Goal: Task Accomplishment & Management: Manage account settings

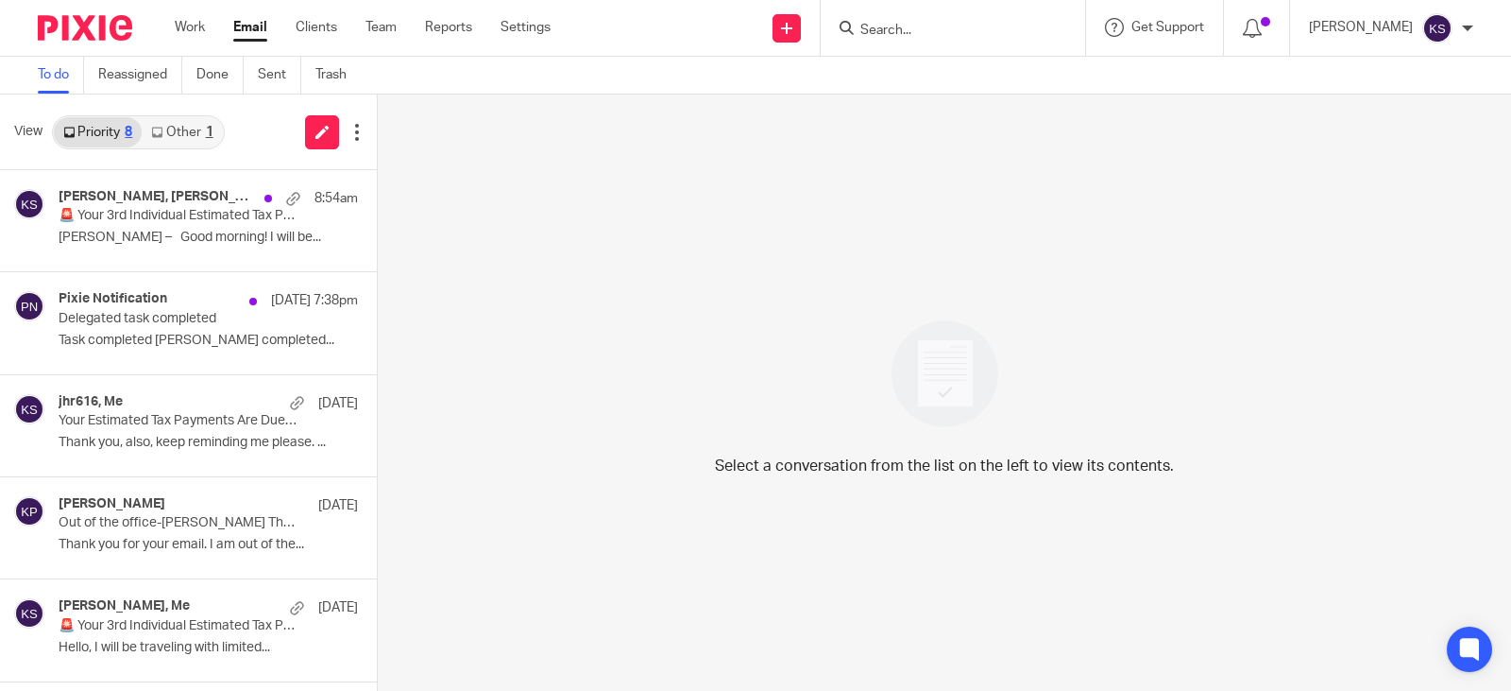
click at [186, 131] on link "Other 1" at bounding box center [182, 132] width 80 height 30
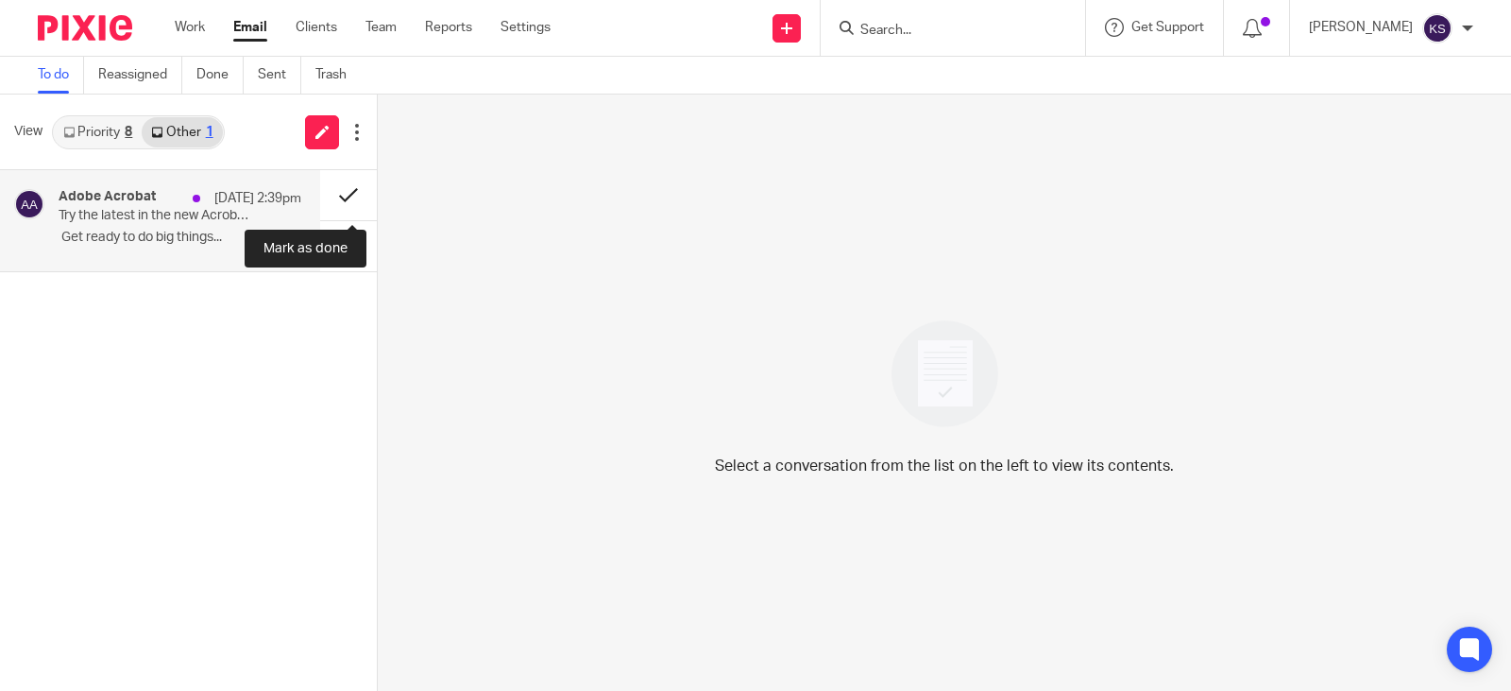
click at [338, 195] on button at bounding box center [348, 195] width 57 height 50
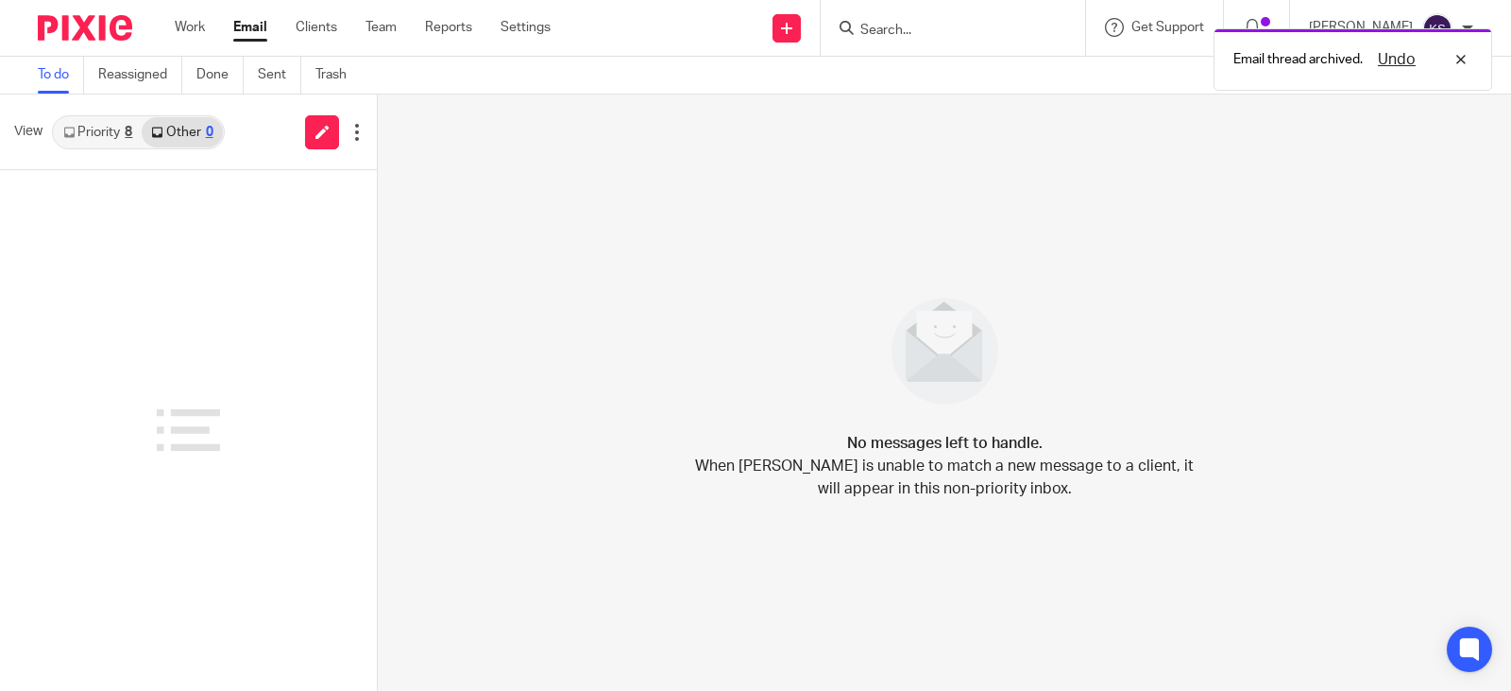
click at [94, 131] on link "Priority 8" at bounding box center [98, 132] width 88 height 30
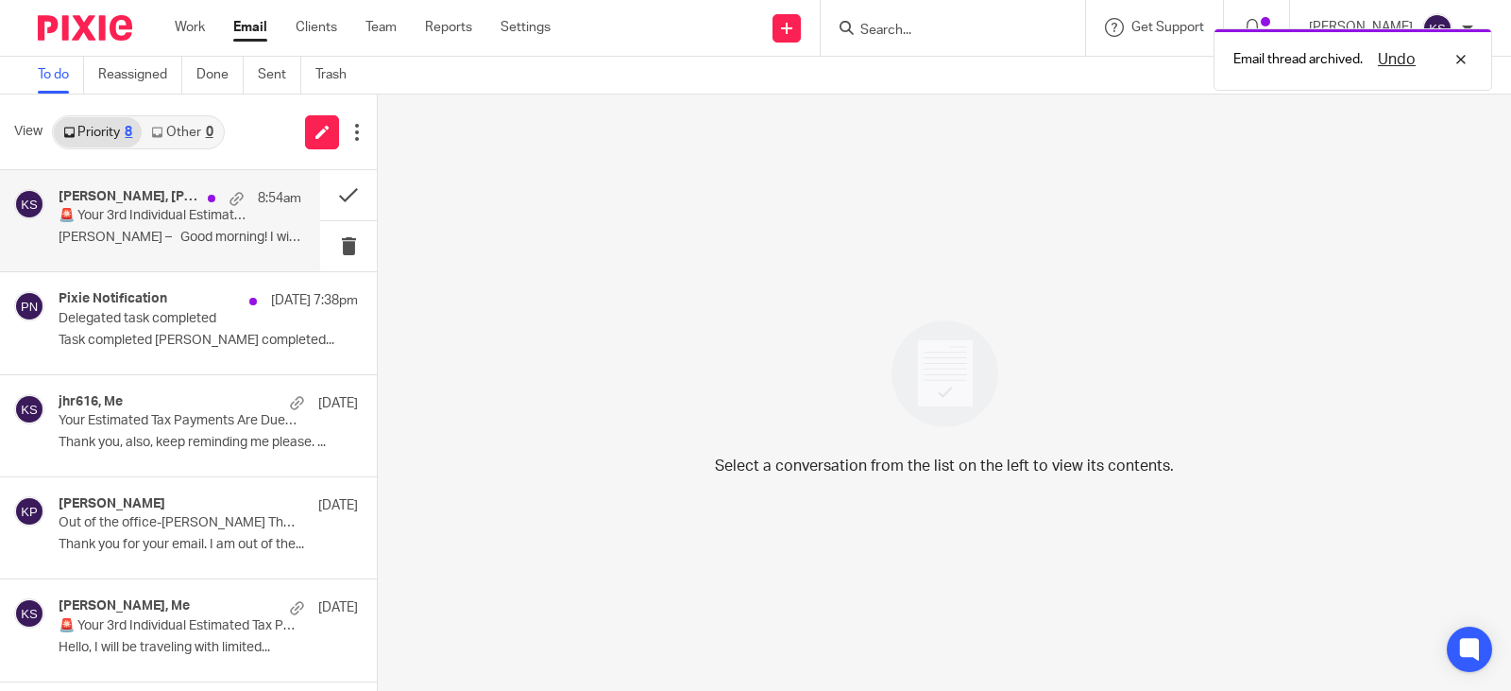
click at [138, 213] on p "🚨 Your 3rd Individual Estimated Tax Payments are due soon! ACTION NEEDED" at bounding box center [156, 216] width 195 height 16
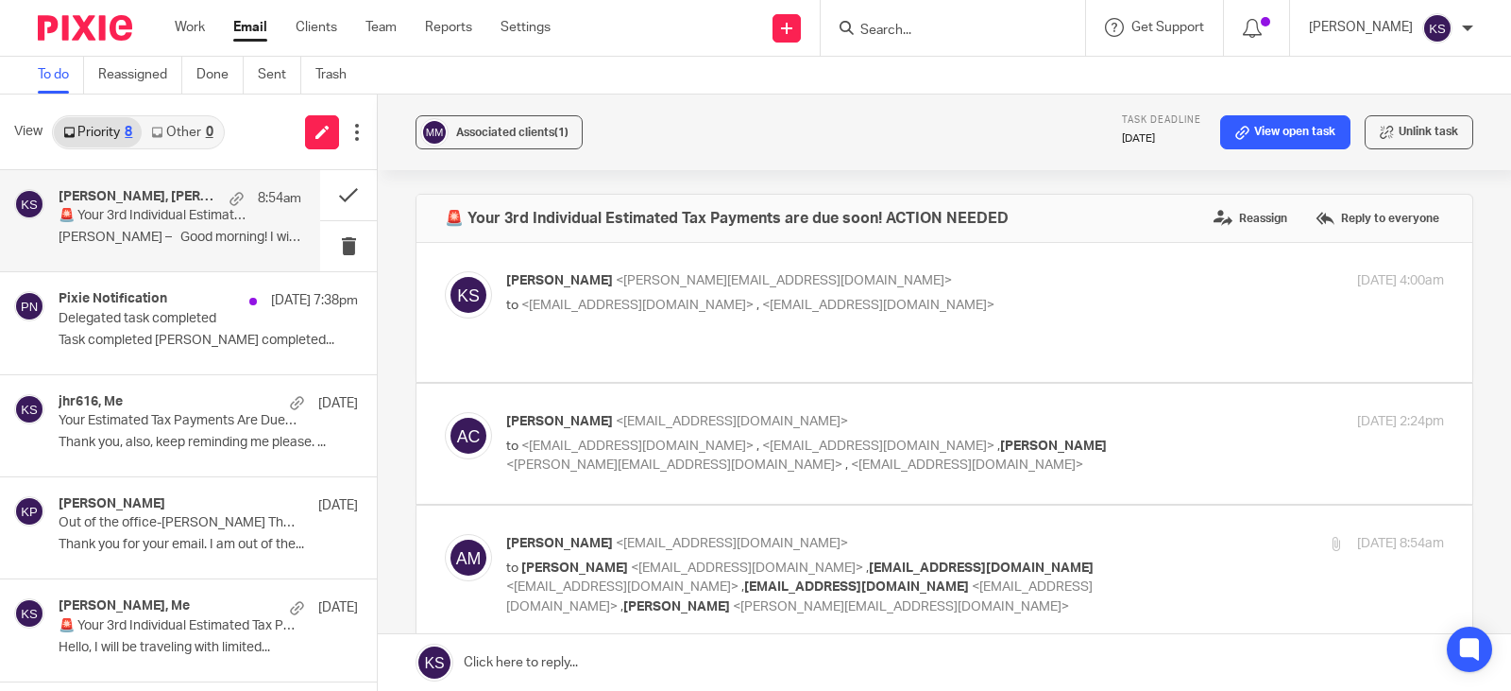
click at [632, 299] on span "<mmorrison540@gmail.com>" at bounding box center [637, 304] width 232 height 13
checkbox input "true"
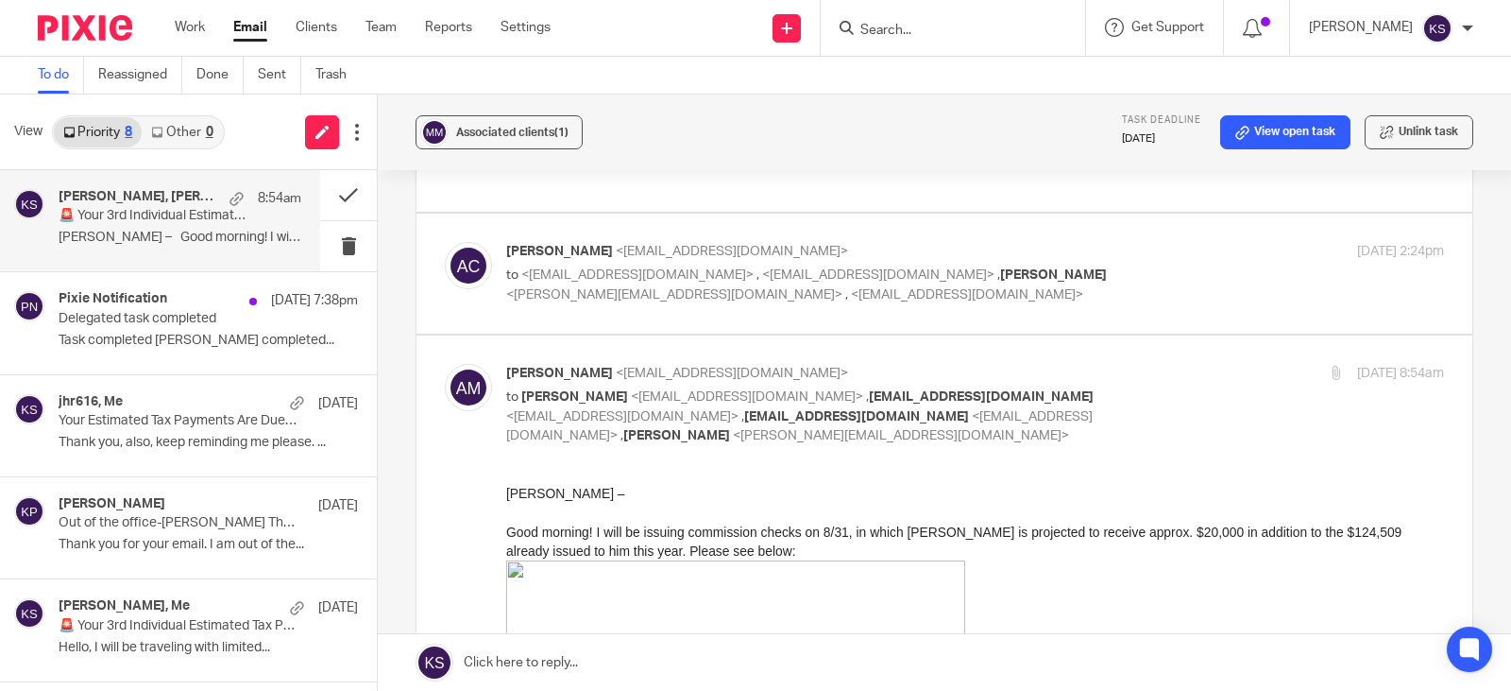
scroll to position [756, 0]
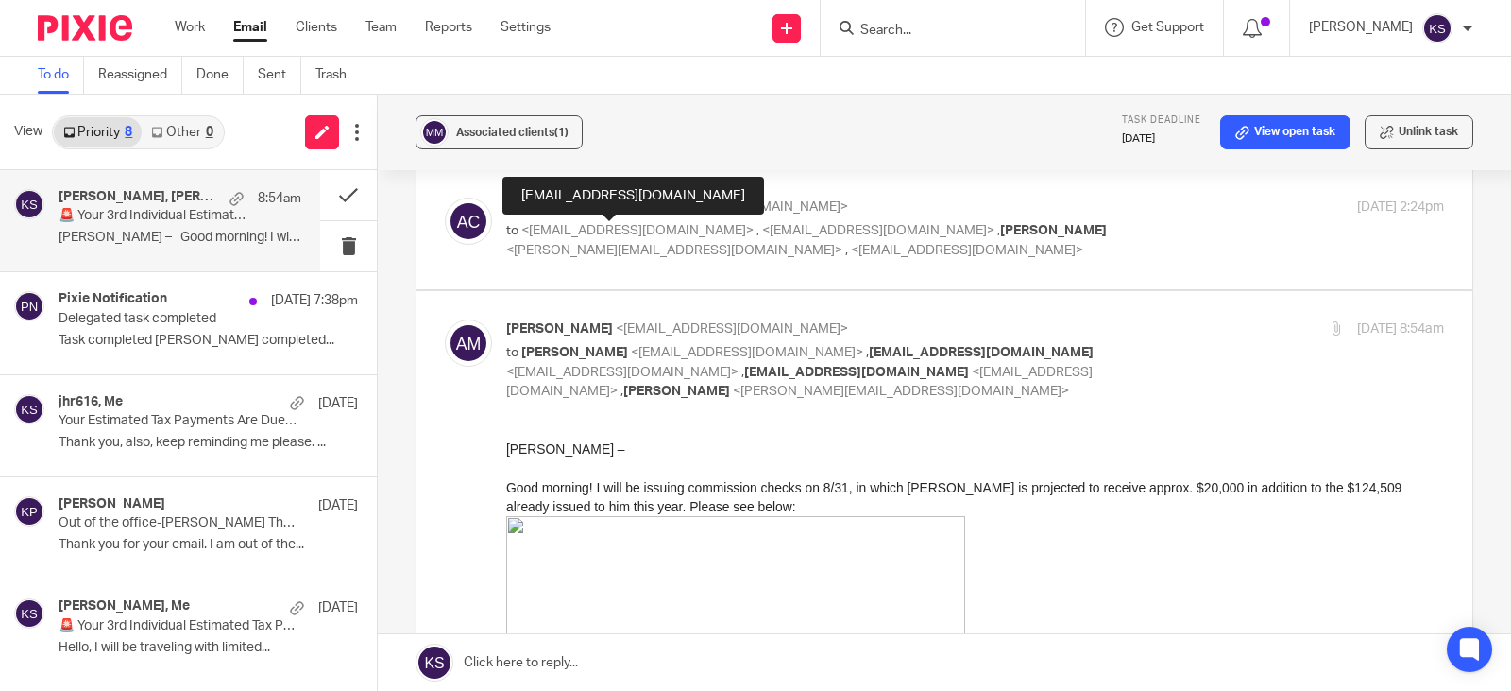
click at [851, 244] on span "<amonroe@eastbrookhomes.com>" at bounding box center [967, 250] width 232 height 13
checkbox input "true"
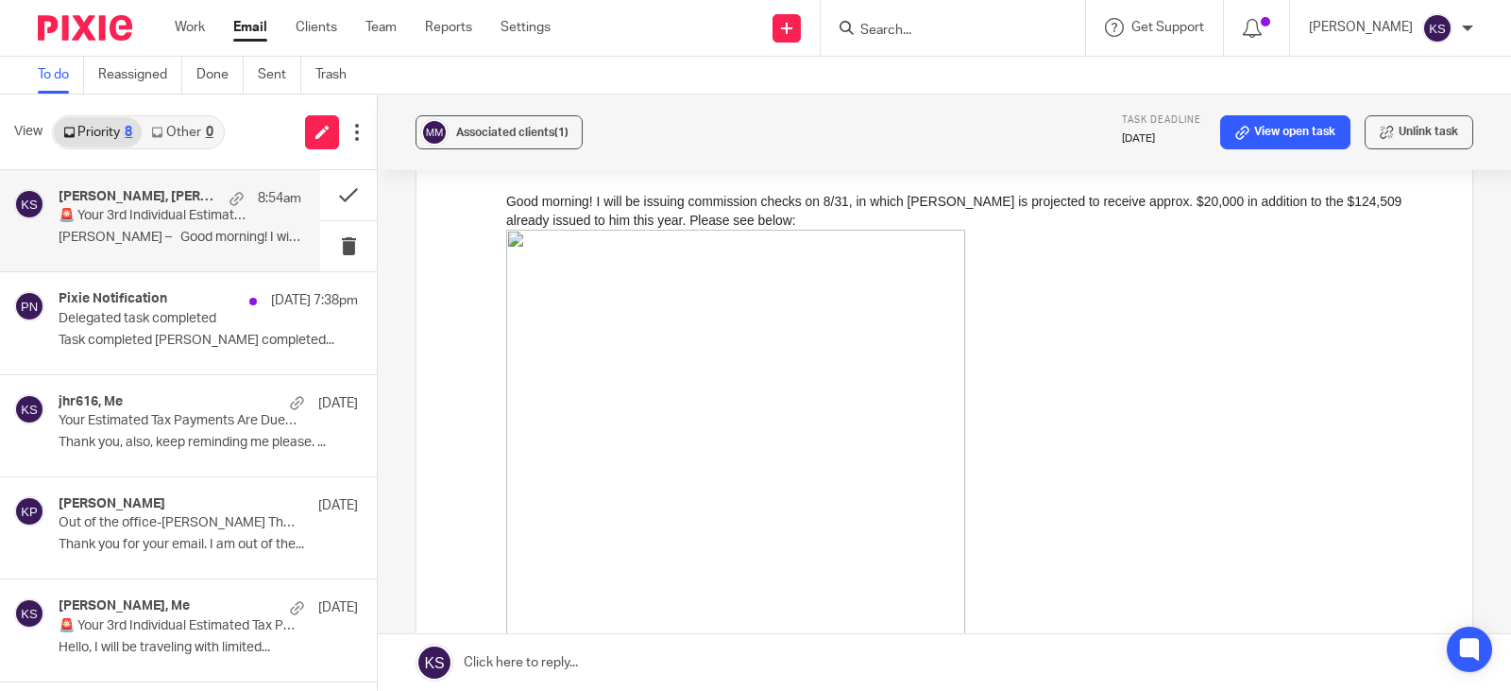
scroll to position [1322, 0]
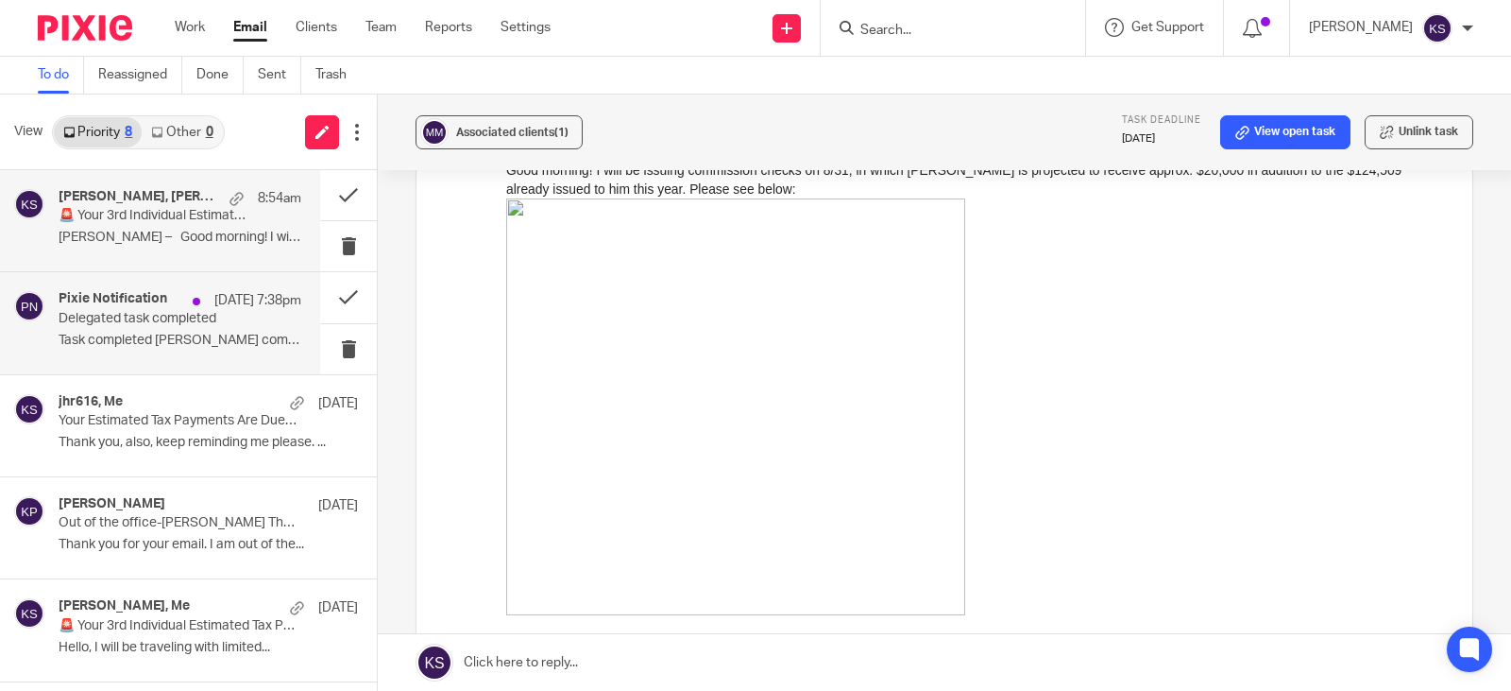
click at [157, 305] on h4 "Pixie Notification" at bounding box center [113, 299] width 109 height 16
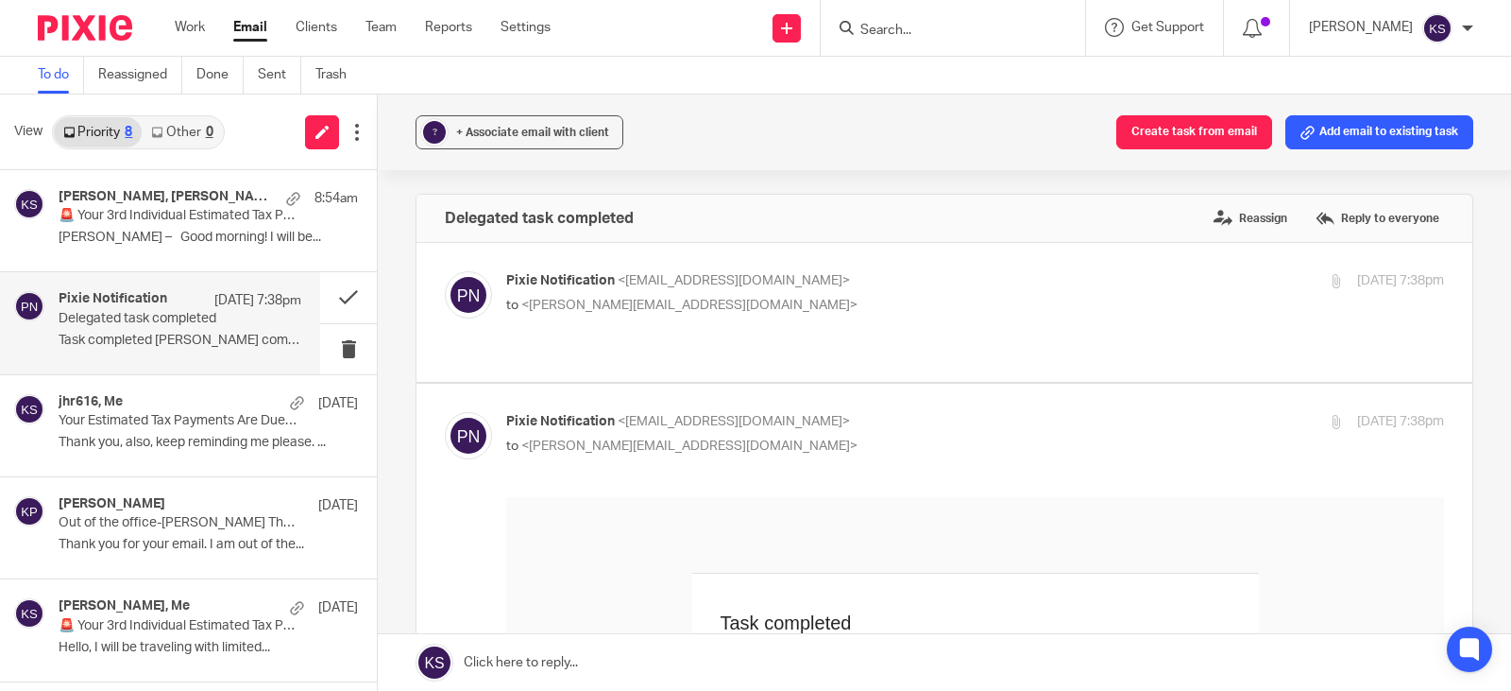
scroll to position [0, 0]
click at [595, 298] on span "<[PERSON_NAME][EMAIL_ADDRESS][DOMAIN_NAME]>" at bounding box center [689, 304] width 336 height 13
checkbox input "true"
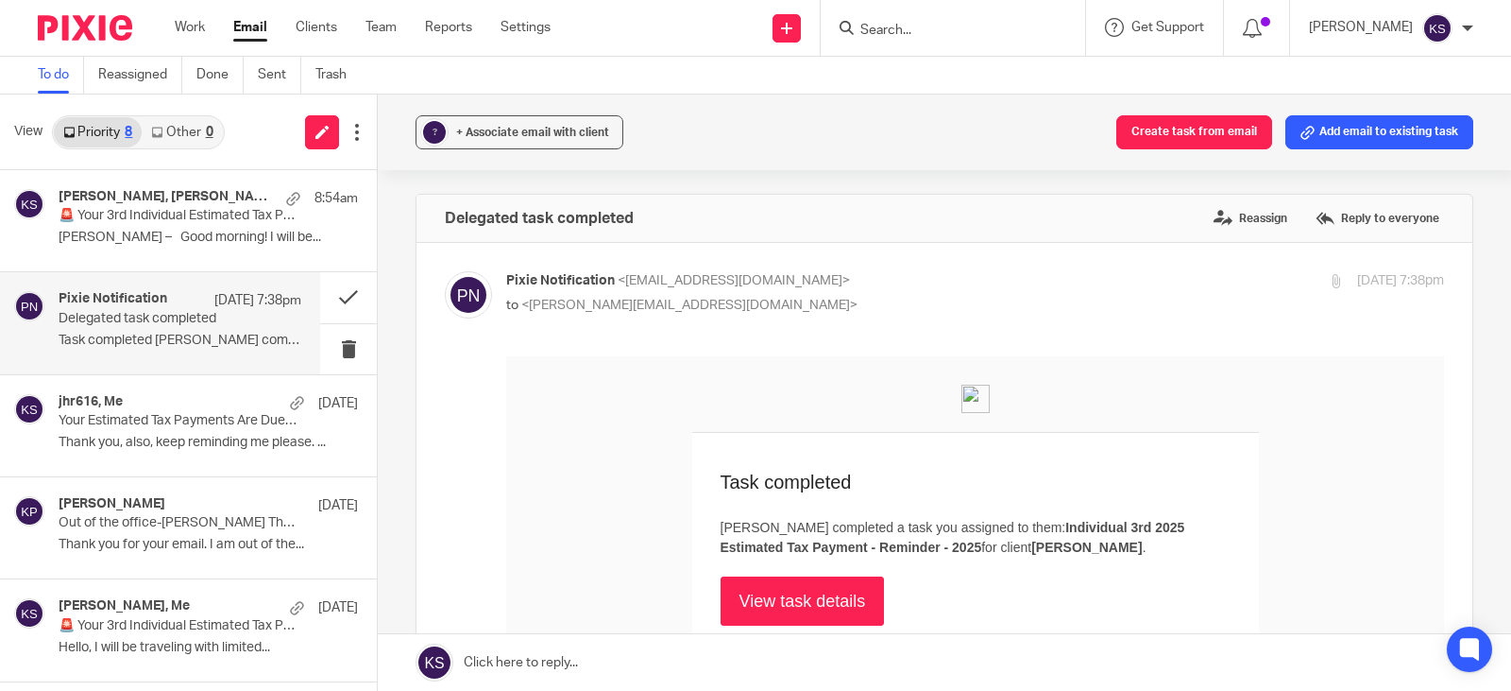
click at [117, 305] on h4 "Pixie Notification" at bounding box center [113, 299] width 109 height 16
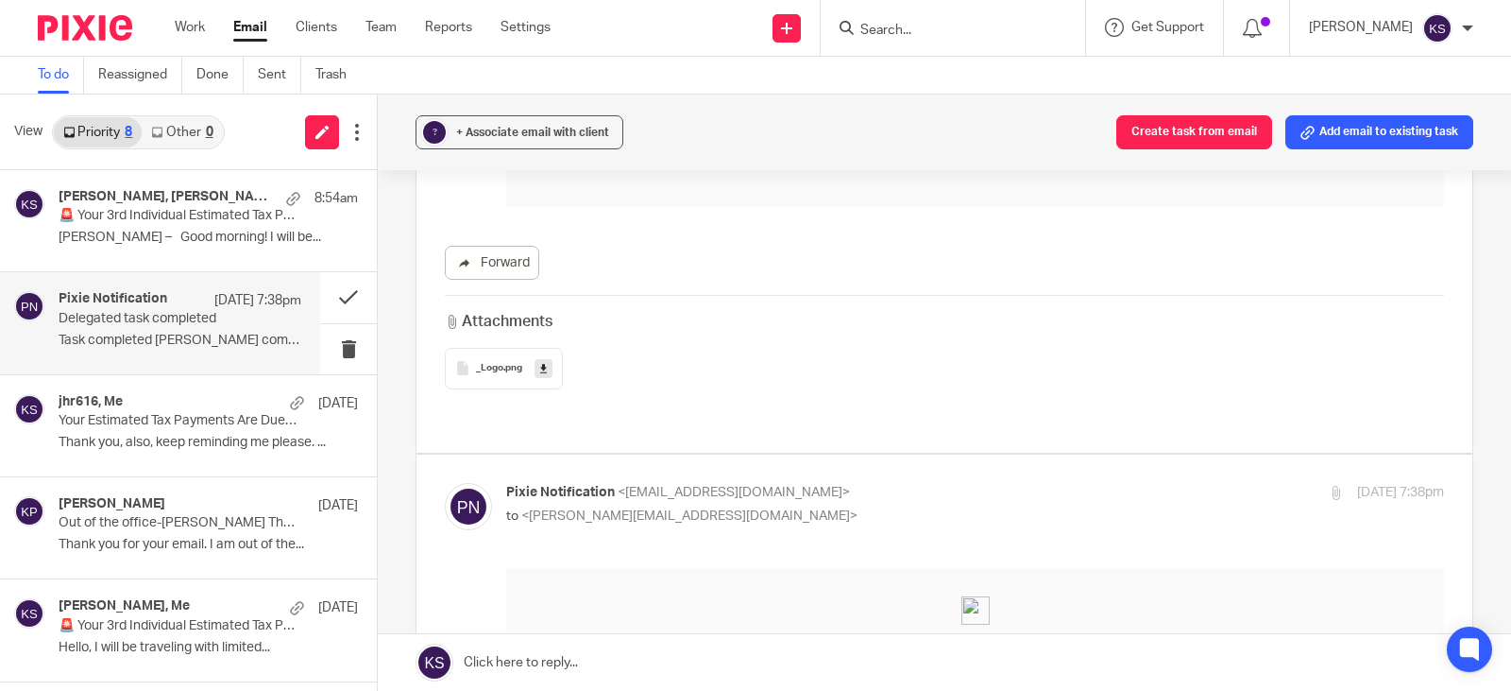
scroll to position [661, 0]
click at [589, 507] on span "<kelly@amylcpa.com>" at bounding box center [689, 513] width 336 height 13
checkbox input "false"
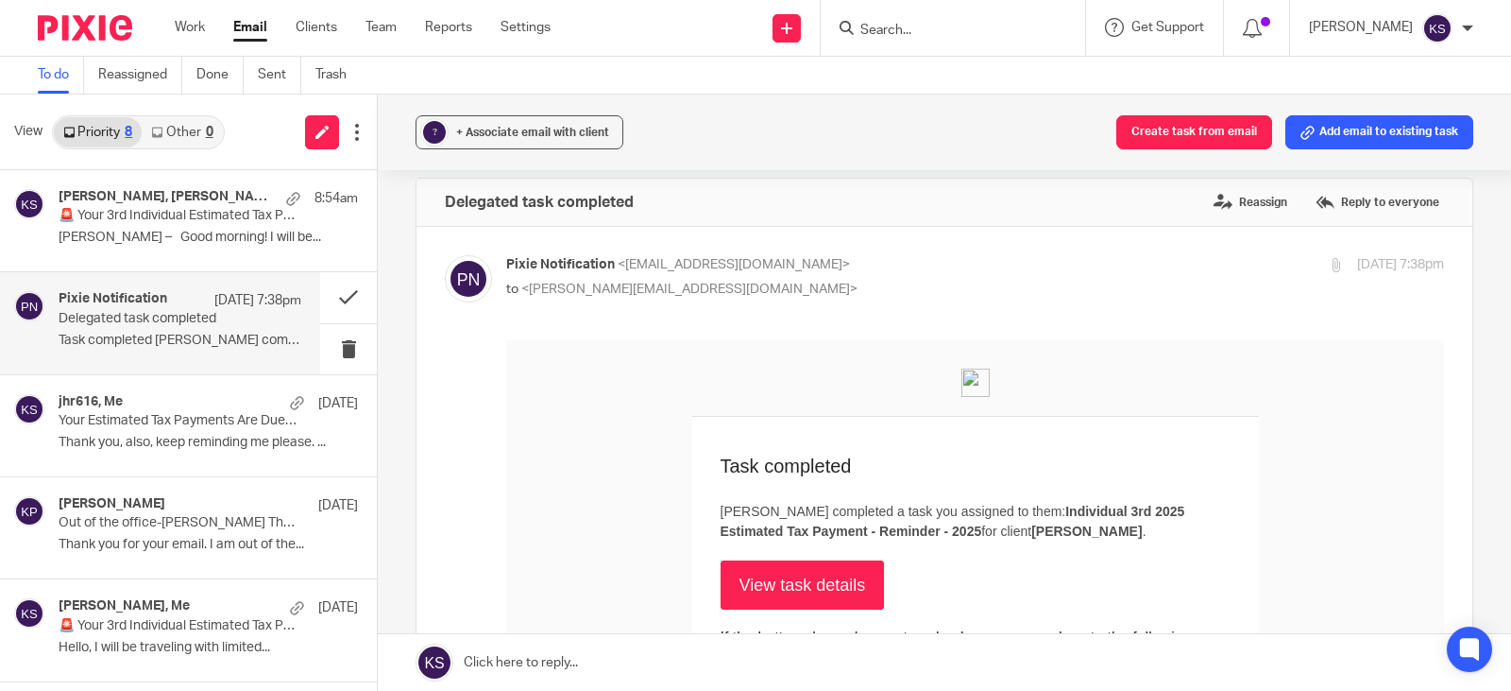
scroll to position [0, 0]
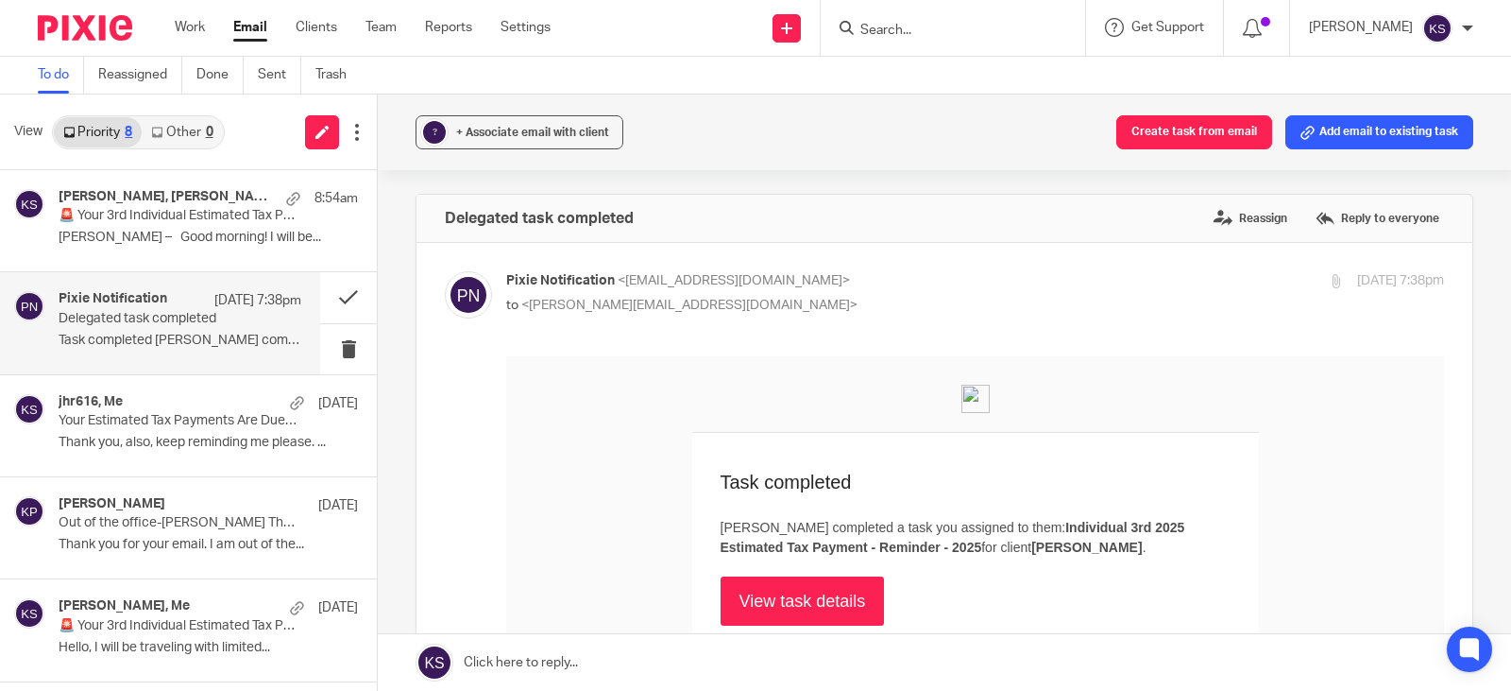
click at [792, 594] on link "View task details" at bounding box center [803, 600] width 164 height 49
click at [160, 190] on h4 "Amber Monroe, Amy Corfixsen, Me" at bounding box center [140, 197] width 162 height 16
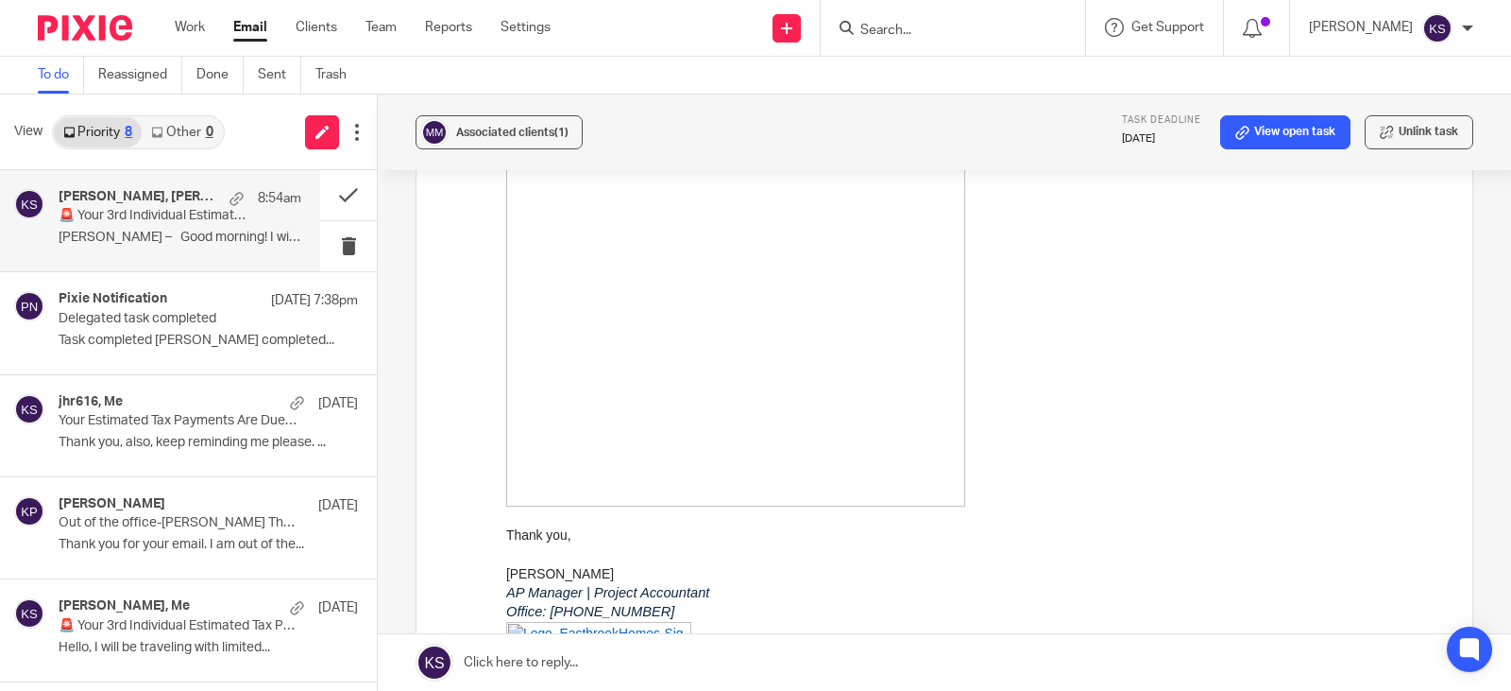
scroll to position [661, 0]
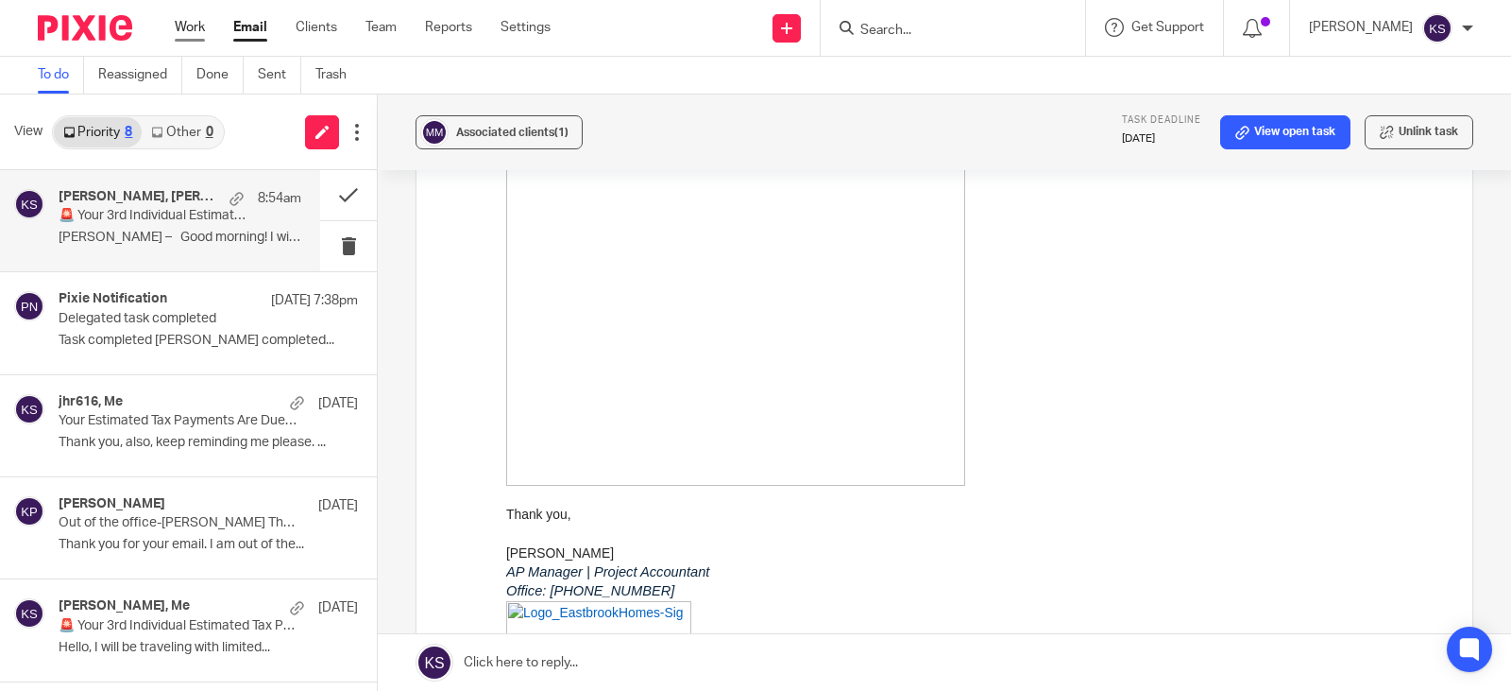
click at [189, 20] on link "Work" at bounding box center [190, 27] width 30 height 19
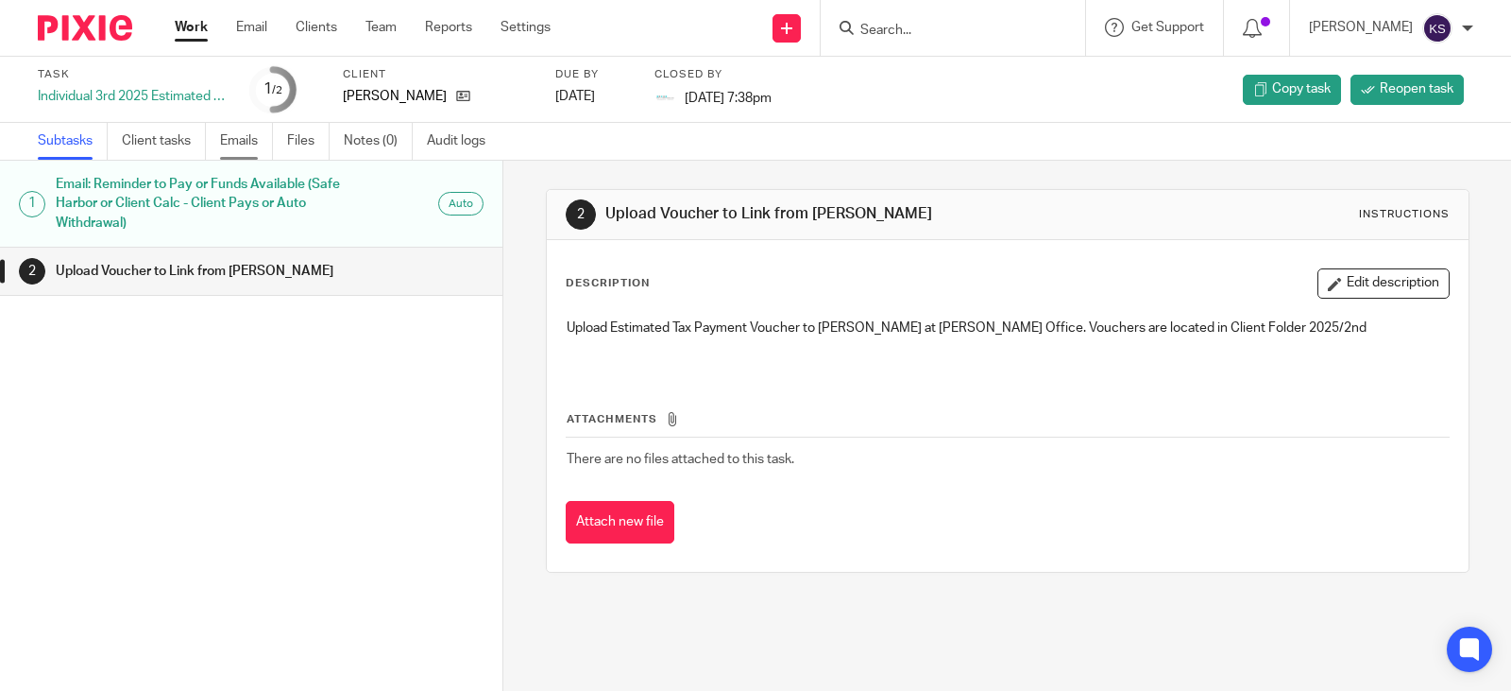
click at [246, 139] on link "Emails" at bounding box center [246, 141] width 53 height 37
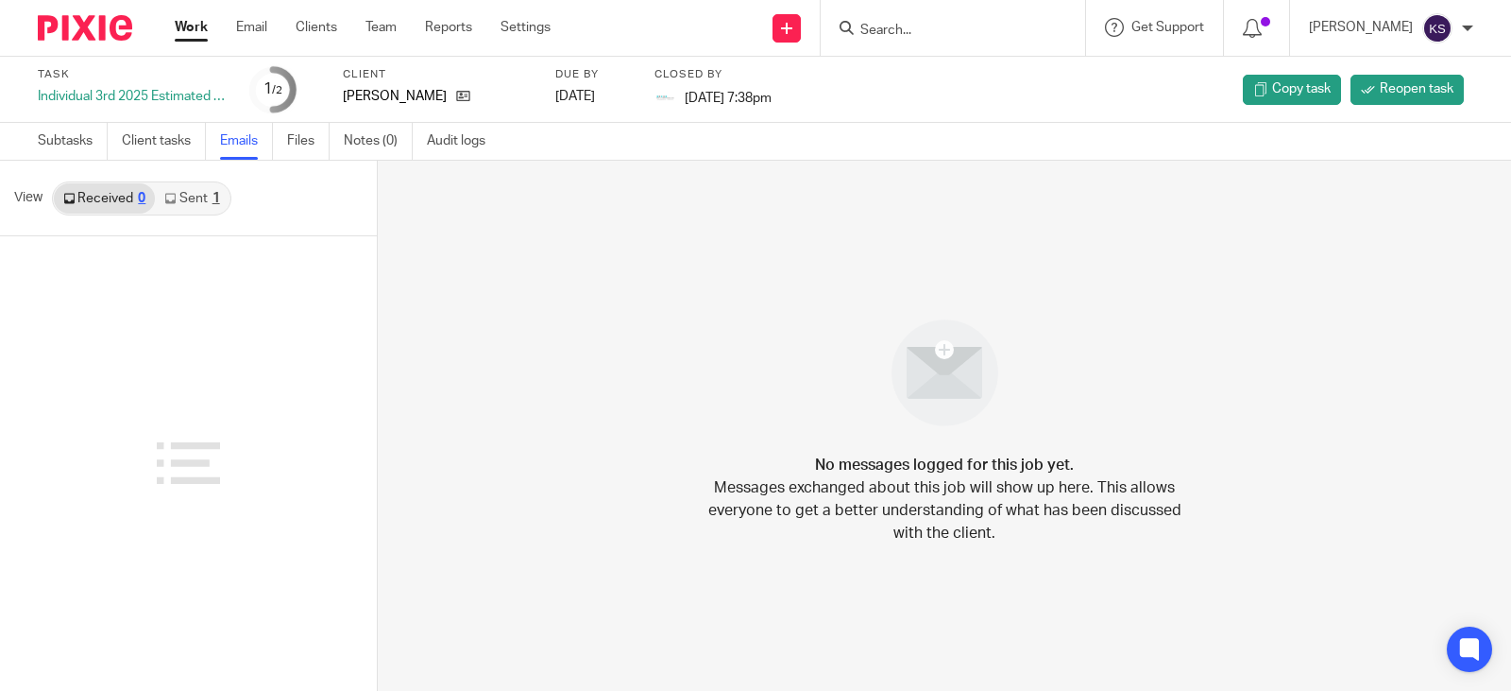
click at [180, 195] on link "Sent 1" at bounding box center [192, 198] width 74 height 30
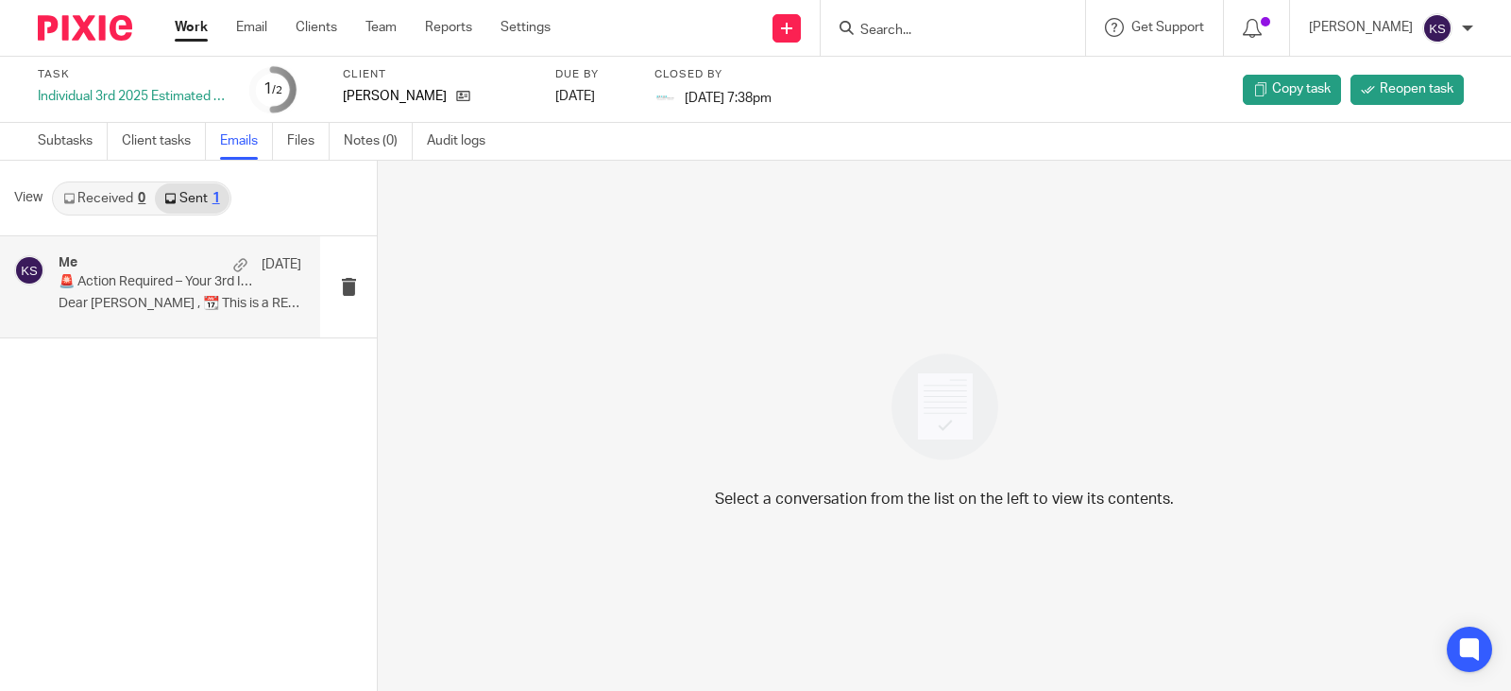
click at [195, 277] on p "🚨 Action Required – Your 3rd Individual Estimated Tax Payments DUE 9/15!" at bounding box center [156, 282] width 195 height 16
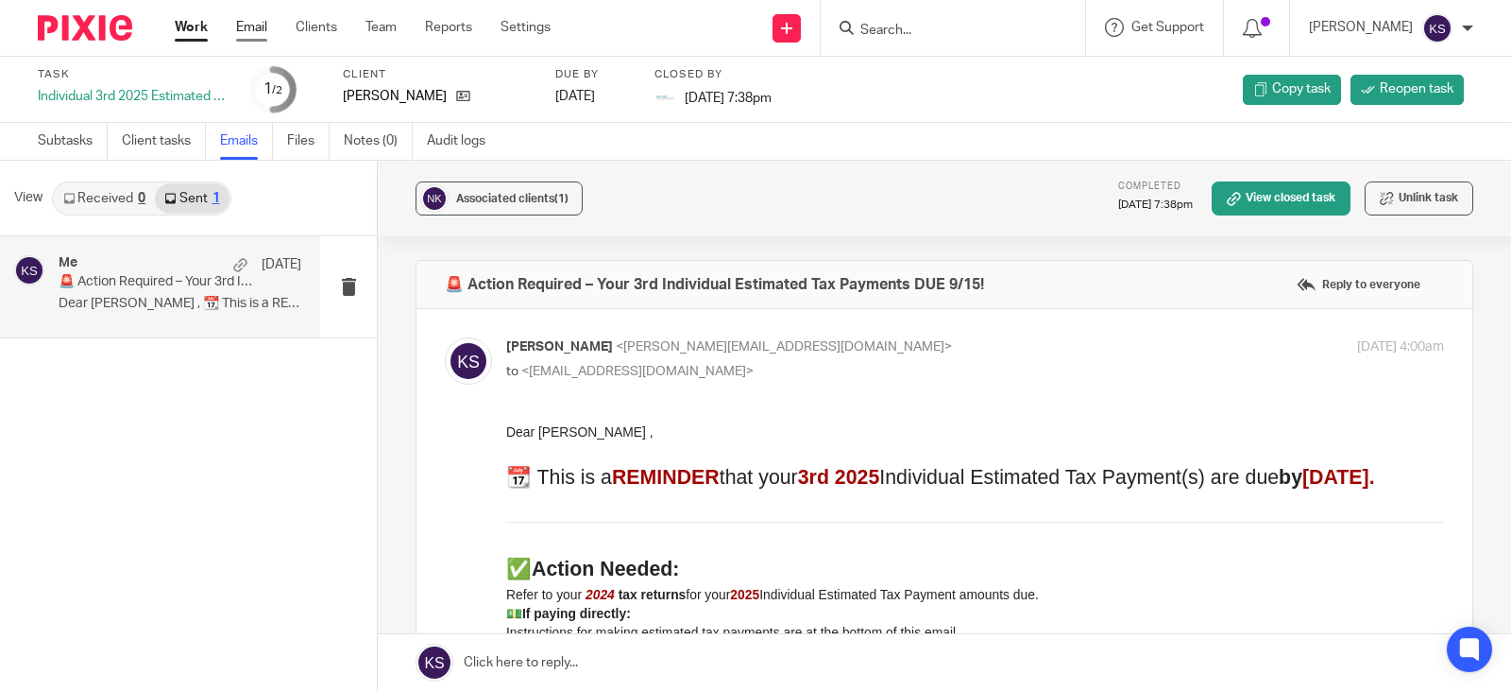
click at [253, 26] on link "Email" at bounding box center [251, 27] width 31 height 19
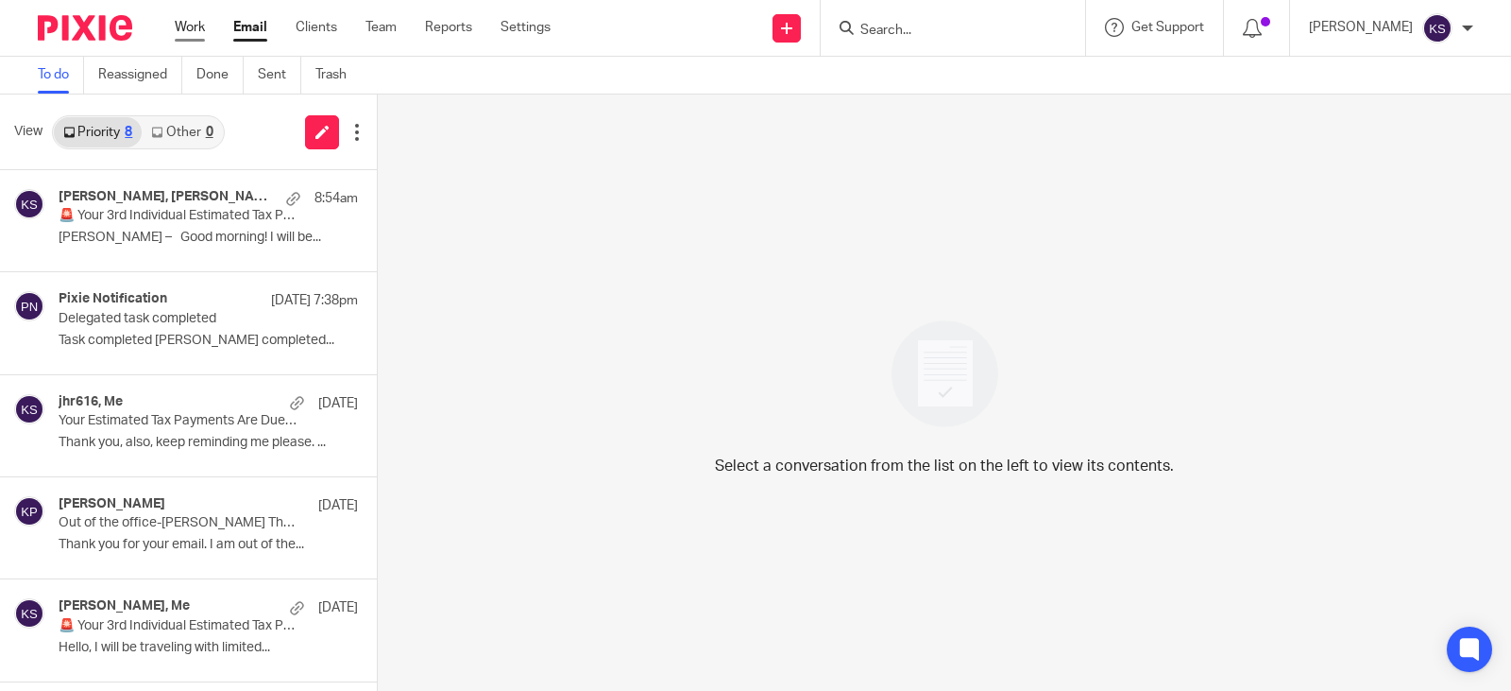
click at [185, 26] on link "Work" at bounding box center [190, 27] width 30 height 19
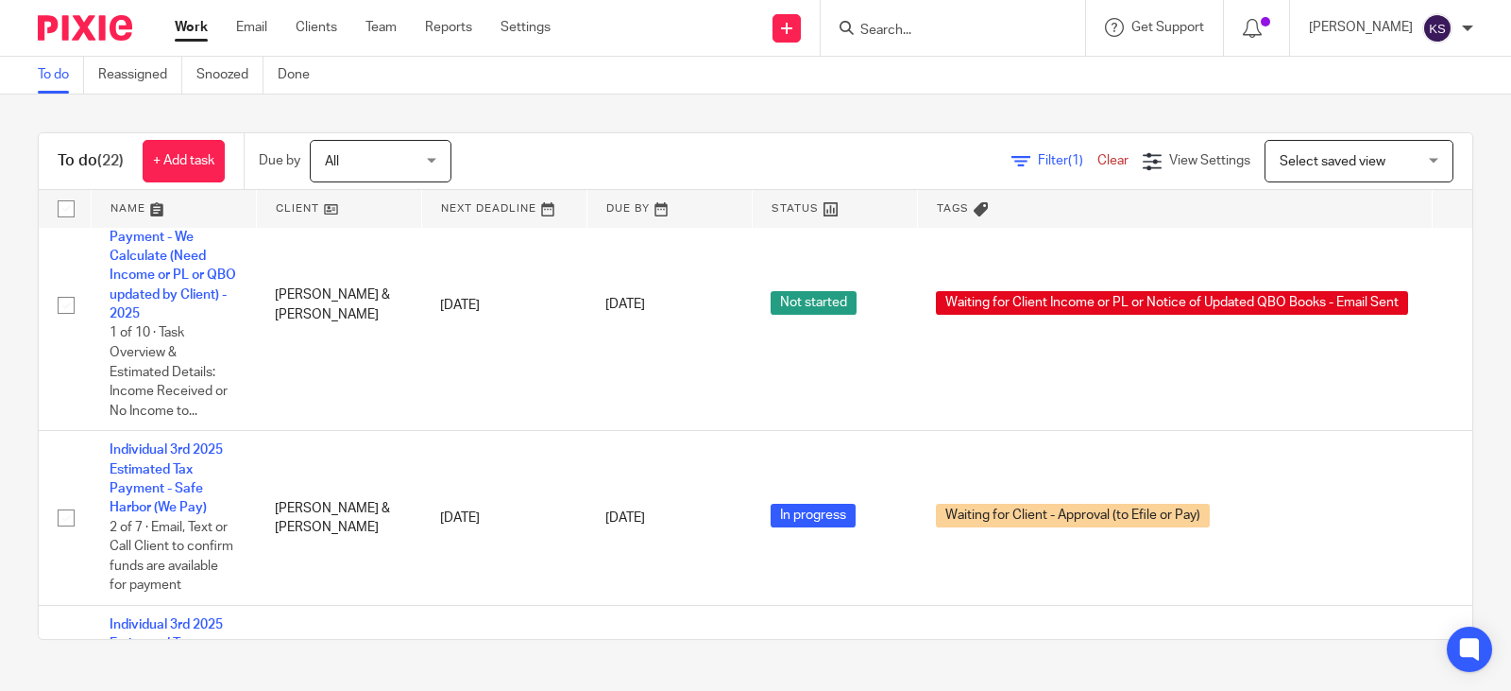
scroll to position [1606, 0]
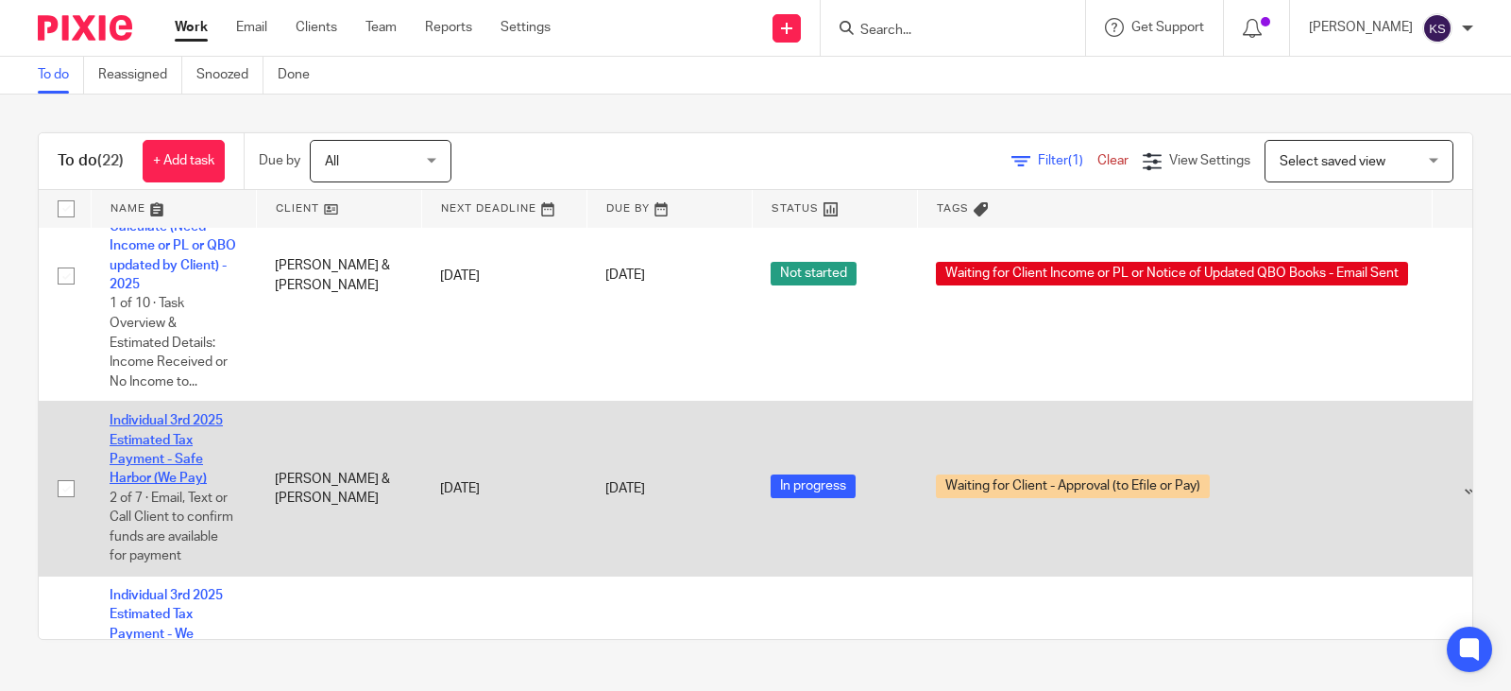
click at [166, 426] on link "Individual 3rd 2025 Estimated Tax Payment - Safe Harbor (We Pay)" at bounding box center [166, 449] width 113 height 71
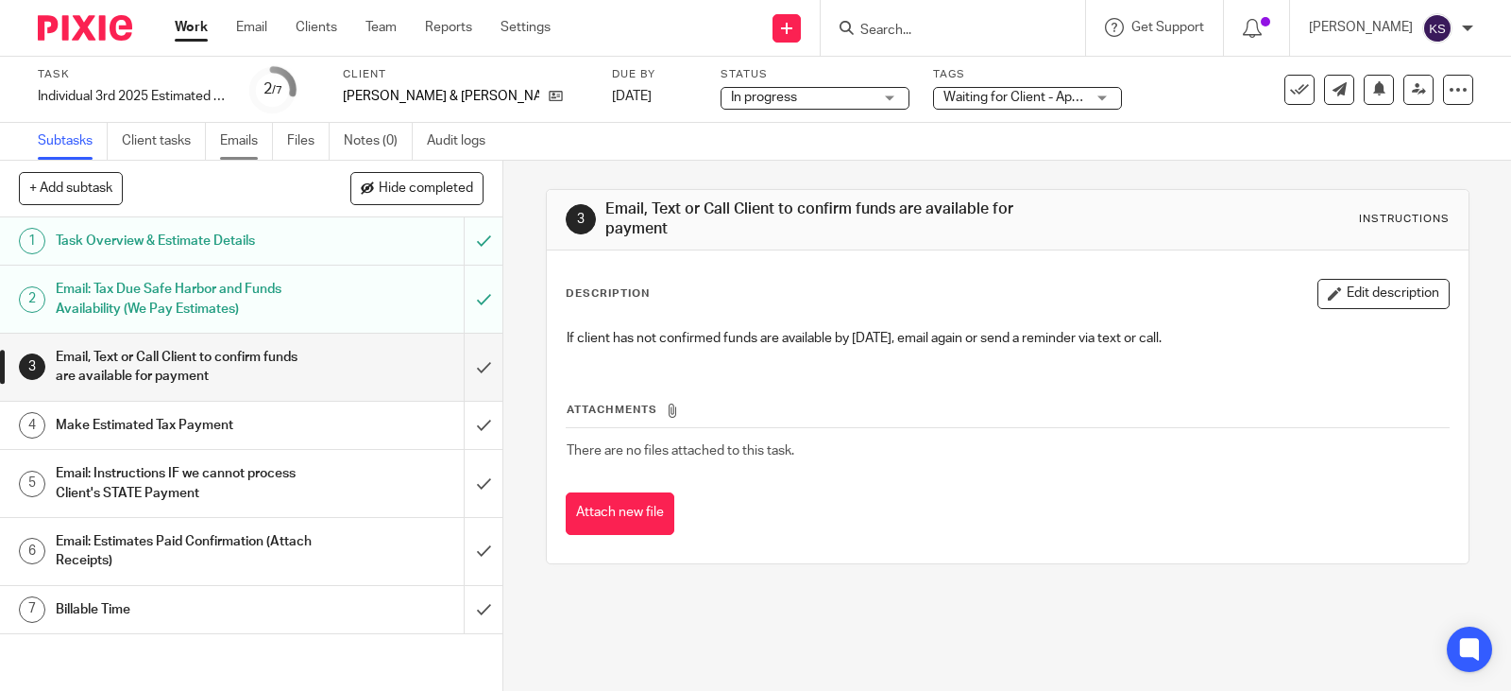
click at [241, 135] on link "Emails" at bounding box center [246, 141] width 53 height 37
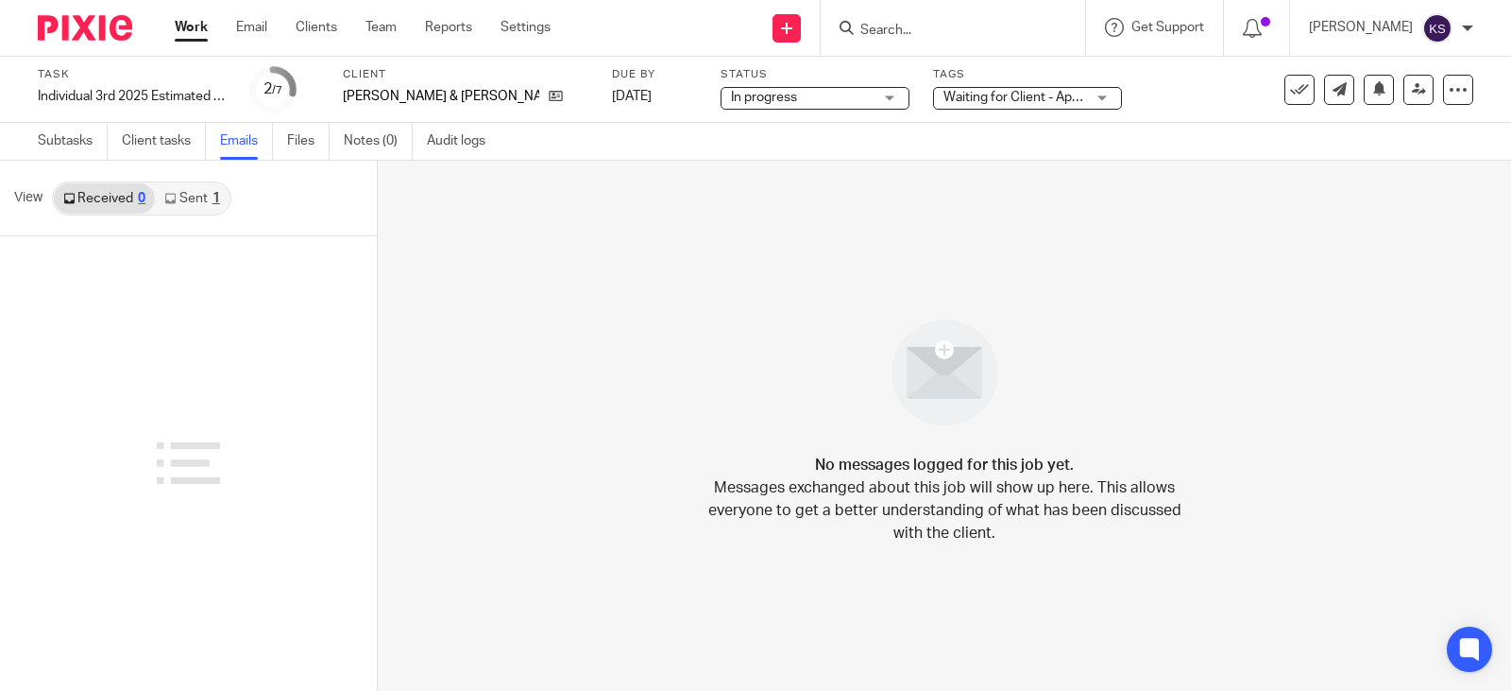
click at [193, 190] on link "Sent 1" at bounding box center [192, 198] width 74 height 30
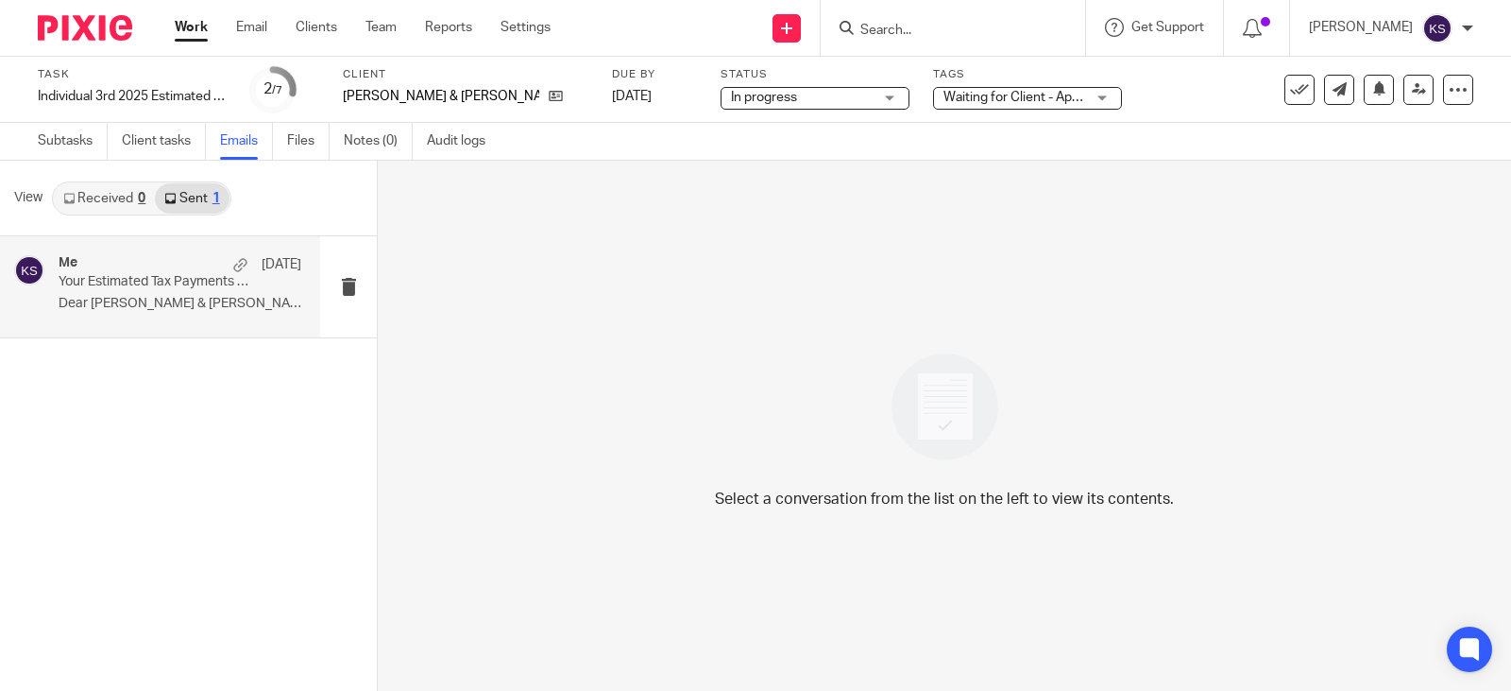
click at [137, 274] on p "Your Estimated Tax Payments Are Due. ACTION NEEDED IMMEDIATELY" at bounding box center [156, 282] width 195 height 16
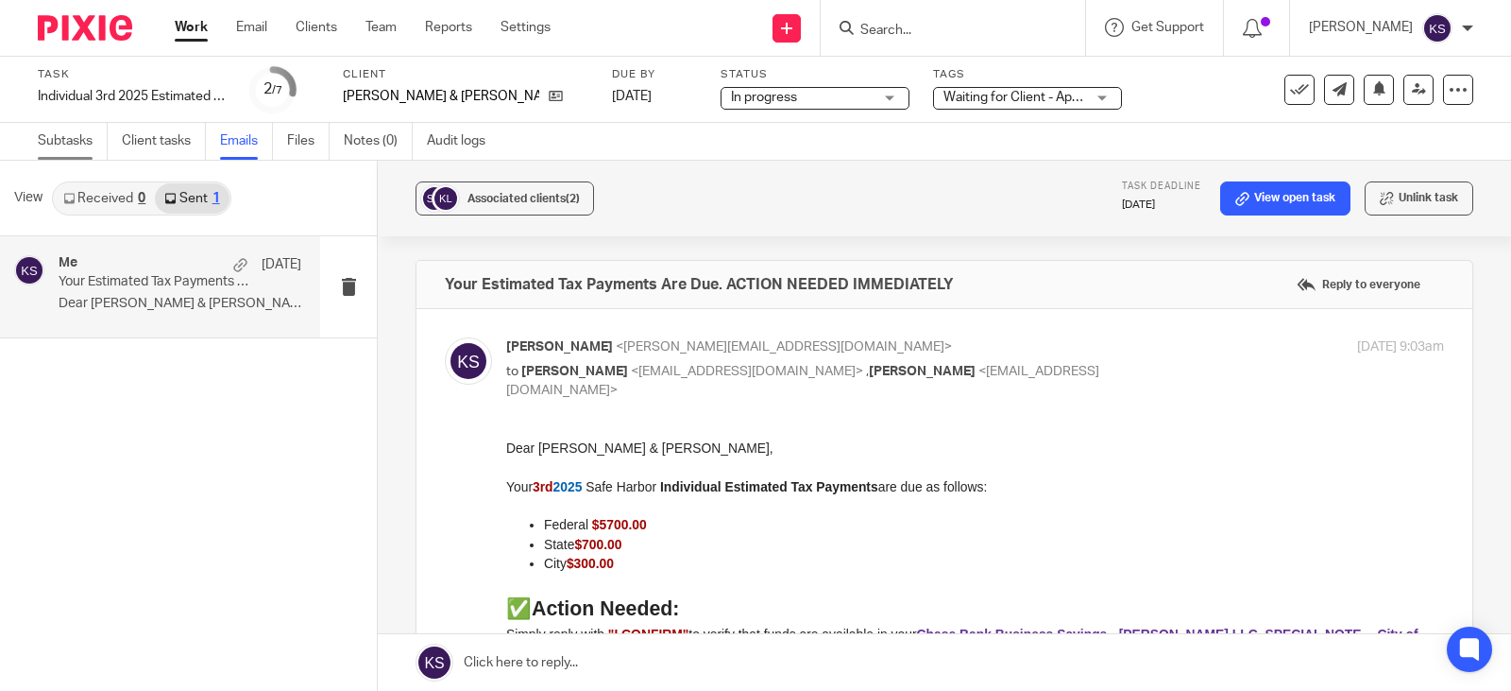
click at [73, 137] on link "Subtasks" at bounding box center [73, 141] width 70 height 37
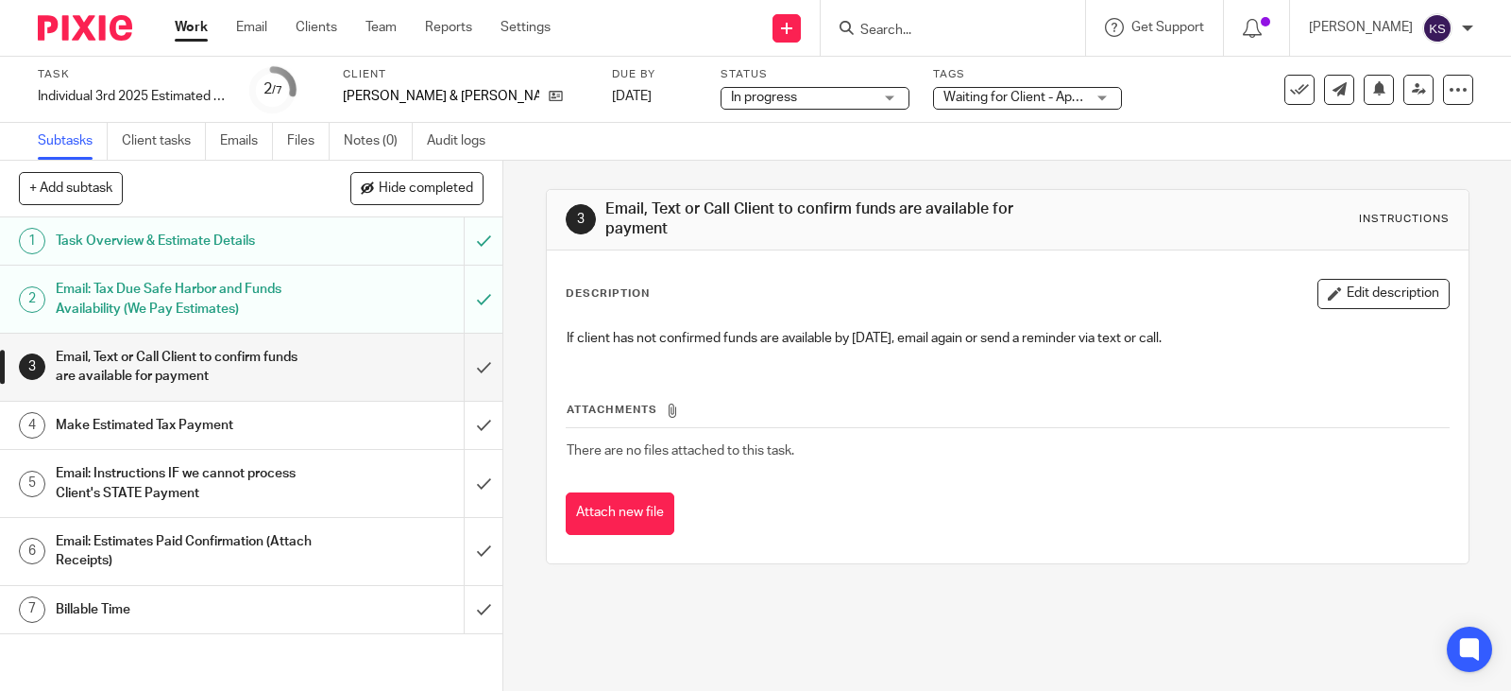
click at [196, 23] on link "Work" at bounding box center [191, 27] width 33 height 19
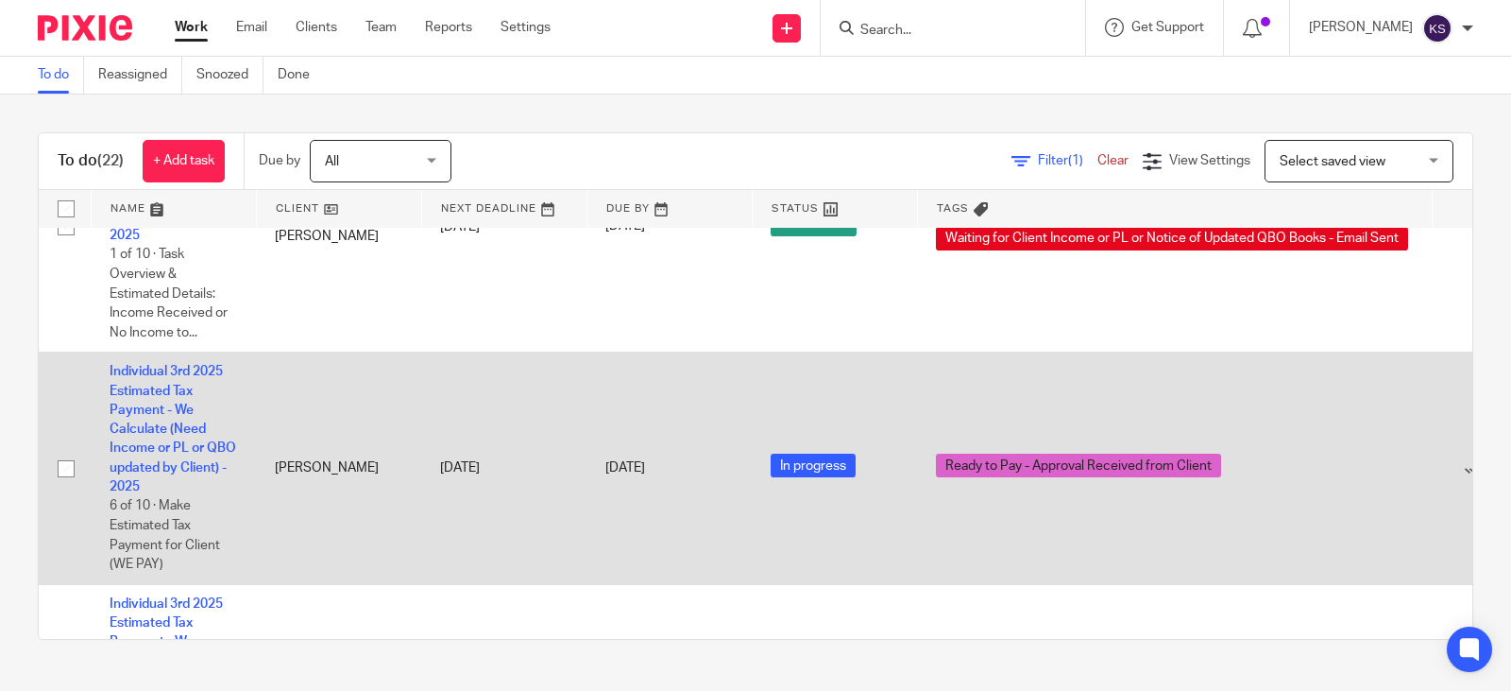
scroll to position [2928, 0]
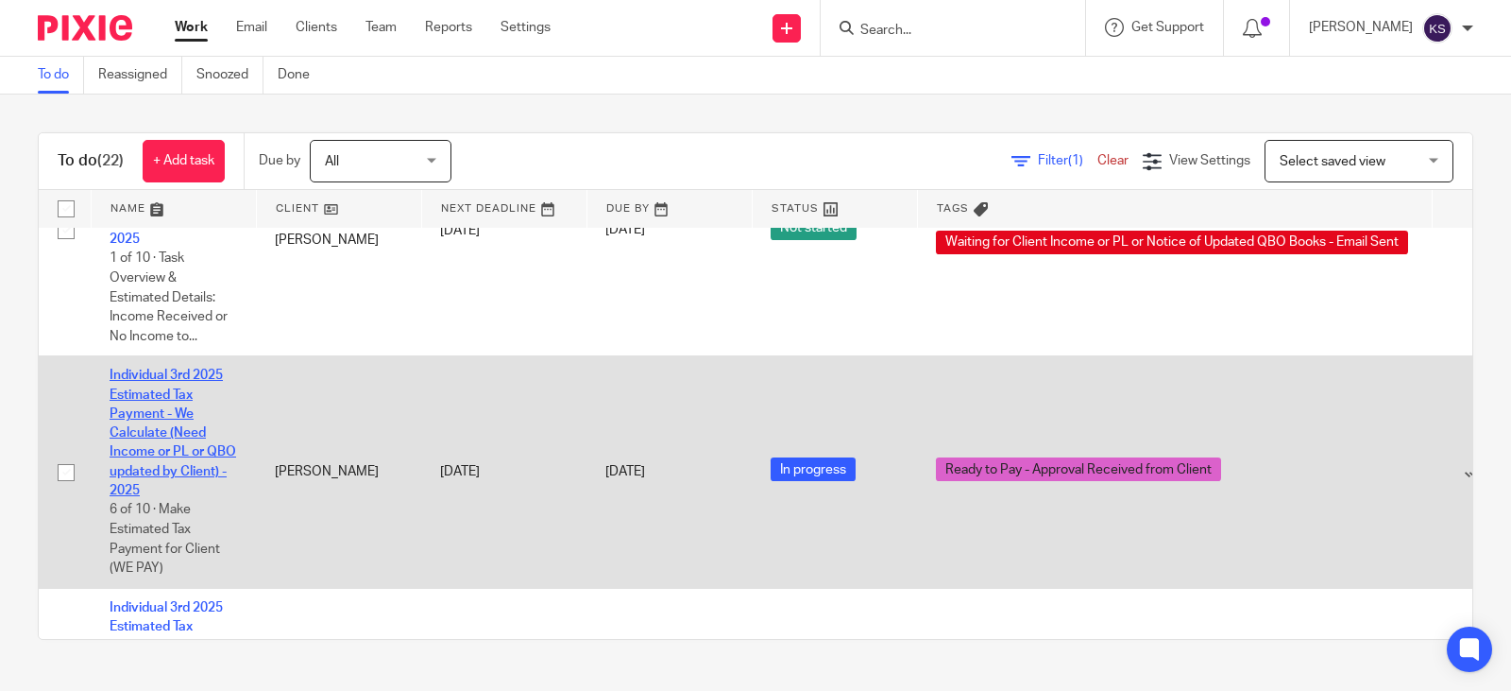
click at [179, 379] on link "Individual 3rd 2025 Estimated Tax Payment - We Calculate (Need Income or PL or …" at bounding box center [173, 432] width 127 height 128
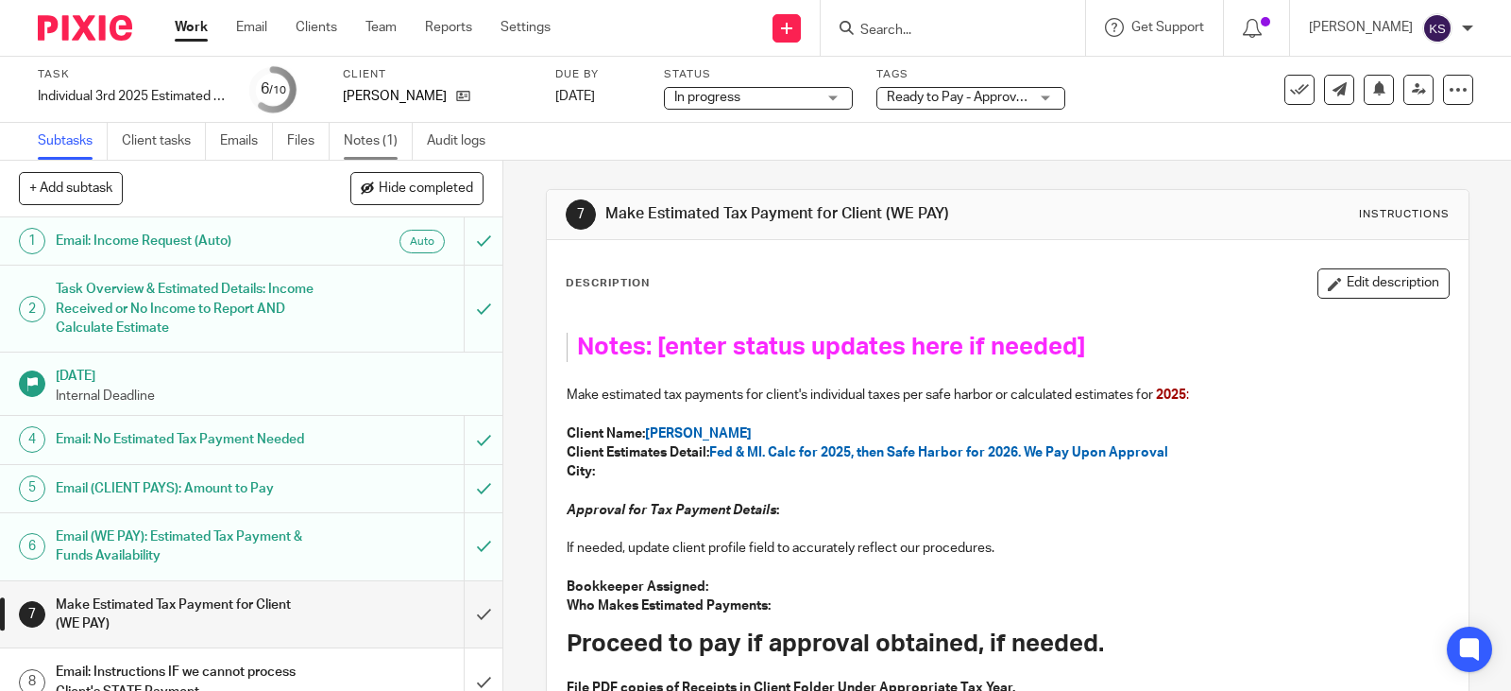
click at [367, 136] on link "Notes (1)" at bounding box center [378, 141] width 69 height 37
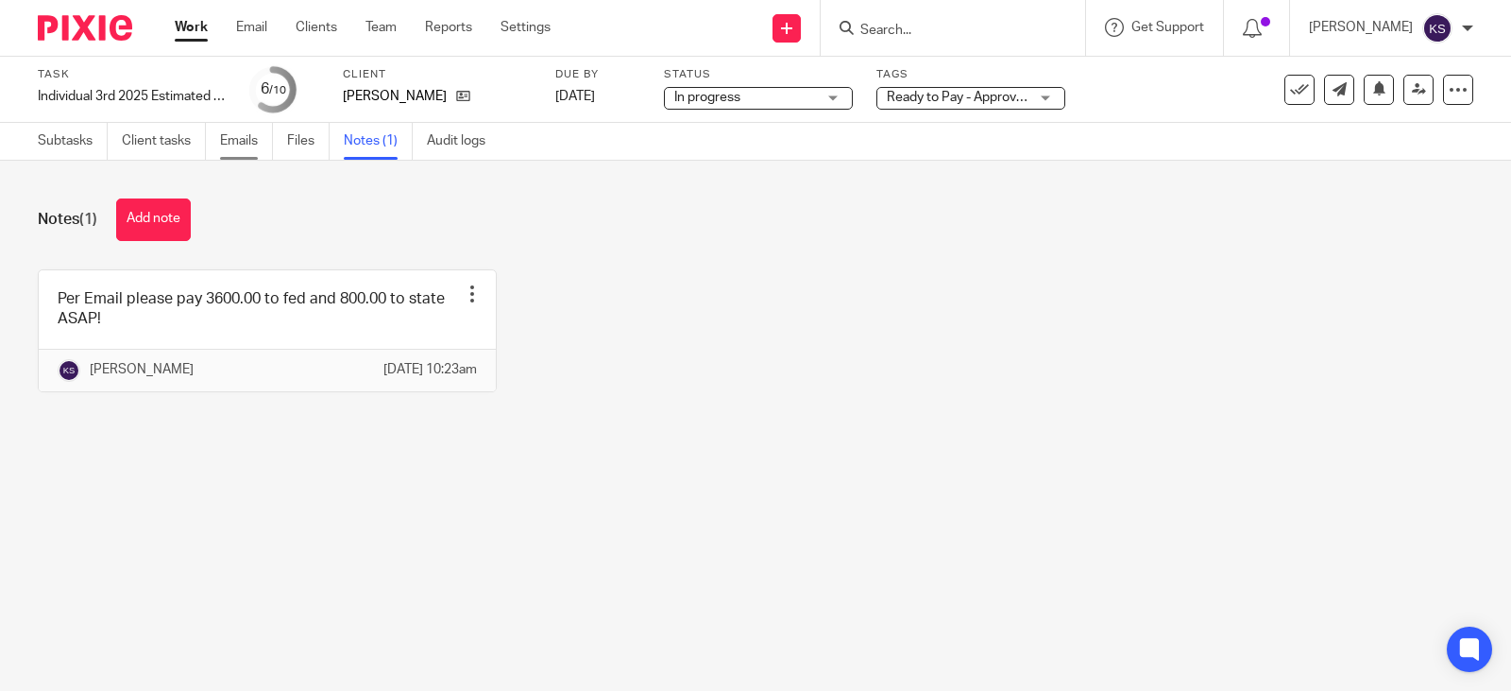
click at [243, 137] on link "Emails" at bounding box center [246, 141] width 53 height 37
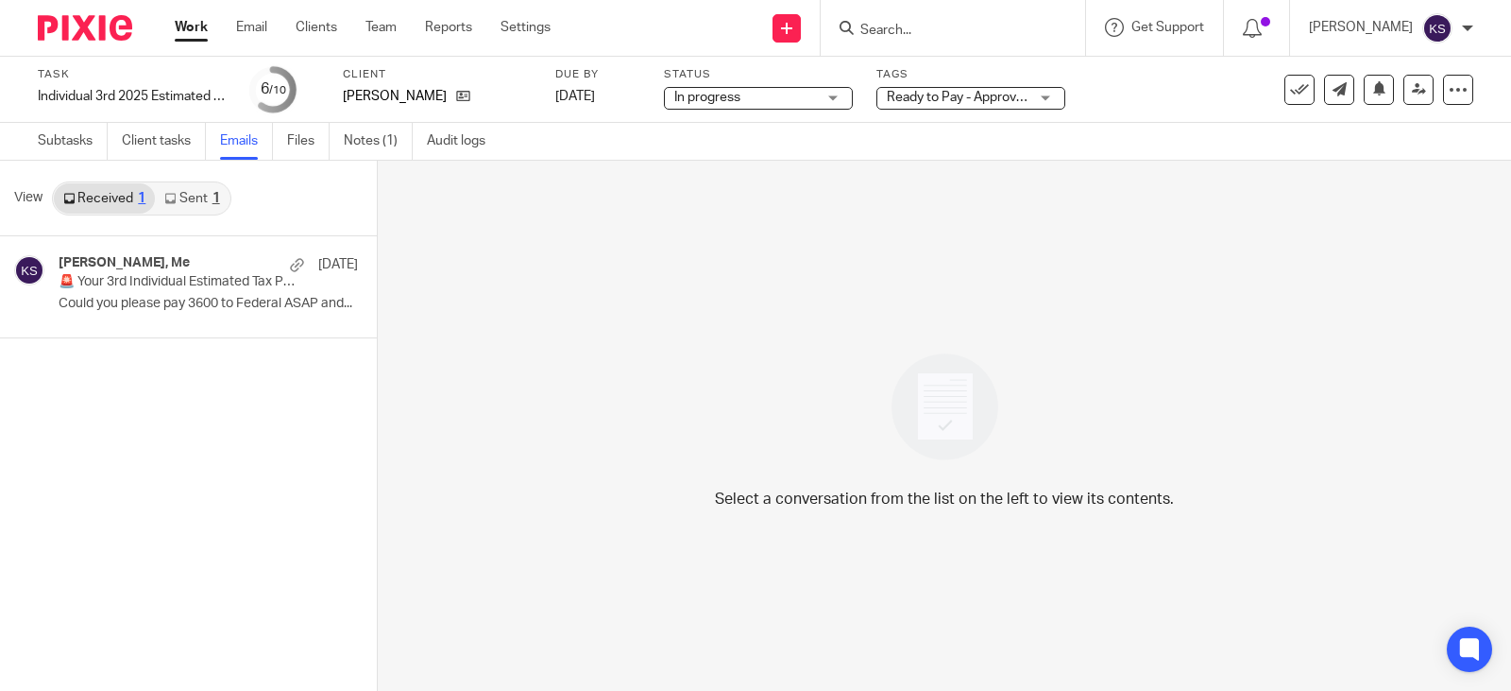
click at [100, 196] on link "Received 1" at bounding box center [104, 198] width 101 height 30
click at [163, 282] on p "🚨 Your 3rd Individual Estimated Tax Payments are due soon! ACTION NEEDED" at bounding box center [156, 282] width 195 height 16
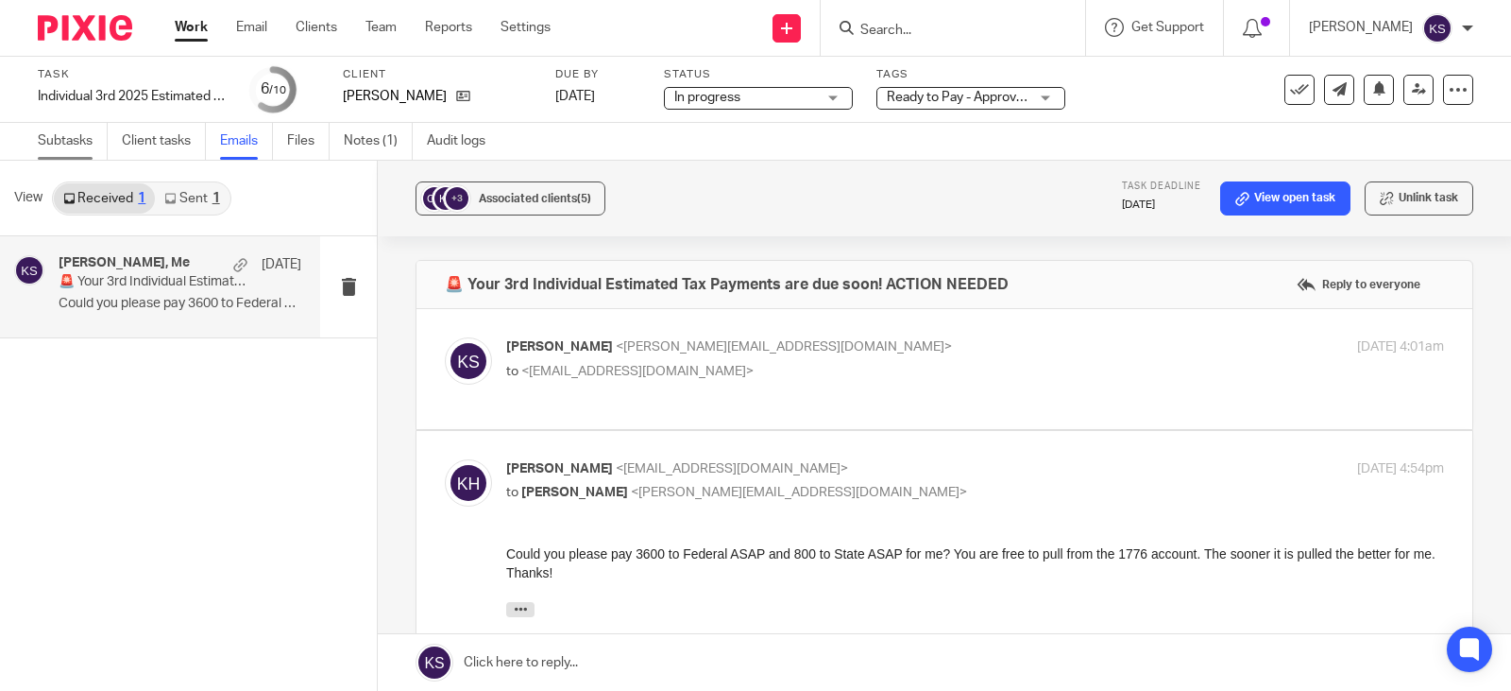
click at [60, 133] on link "Subtasks" at bounding box center [73, 141] width 70 height 37
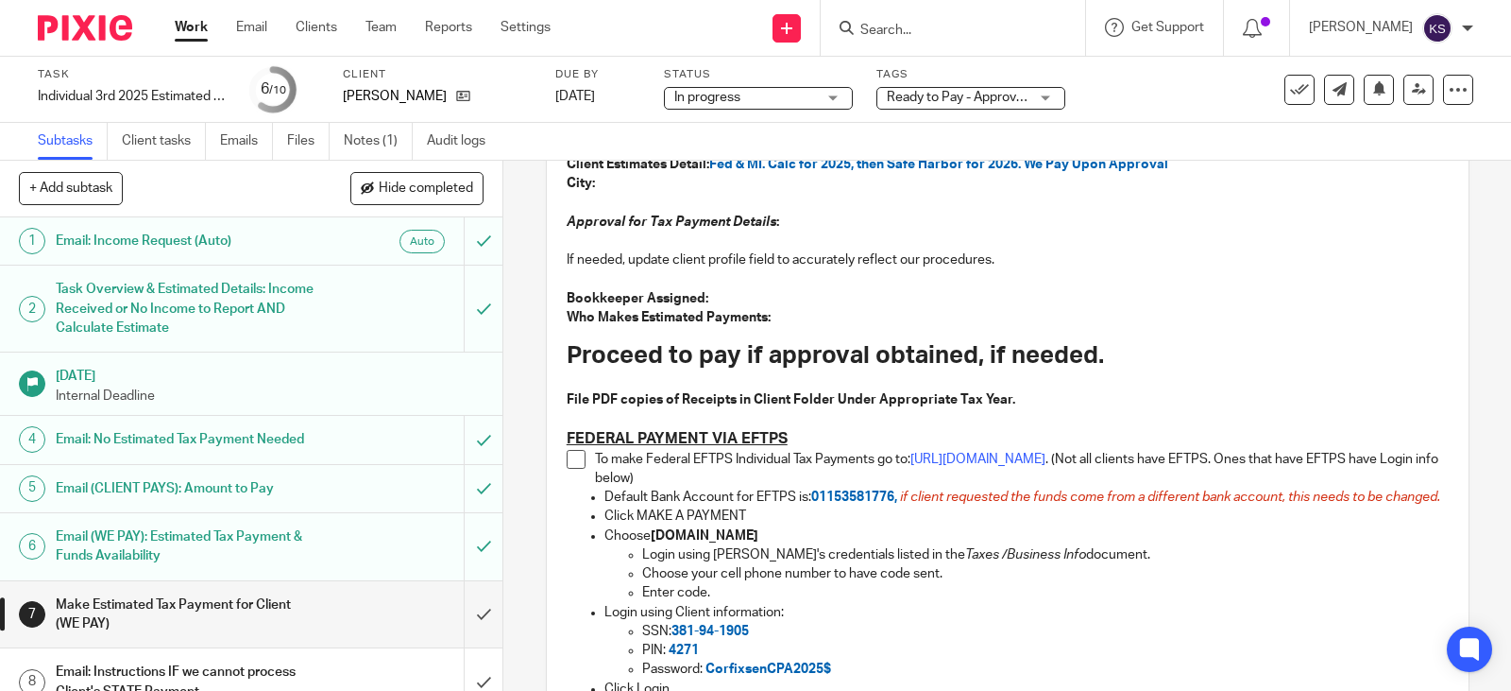
scroll to position [283, 0]
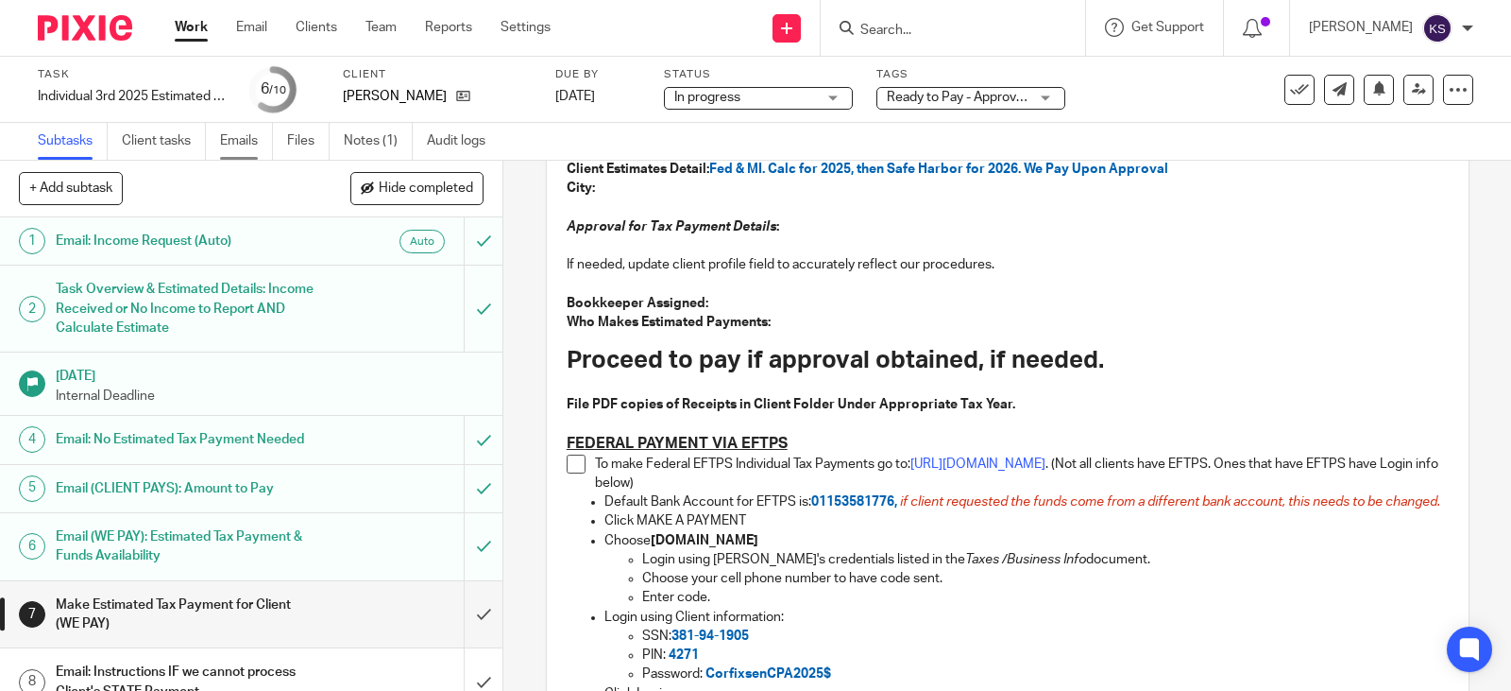
click at [232, 138] on link "Emails" at bounding box center [246, 141] width 53 height 37
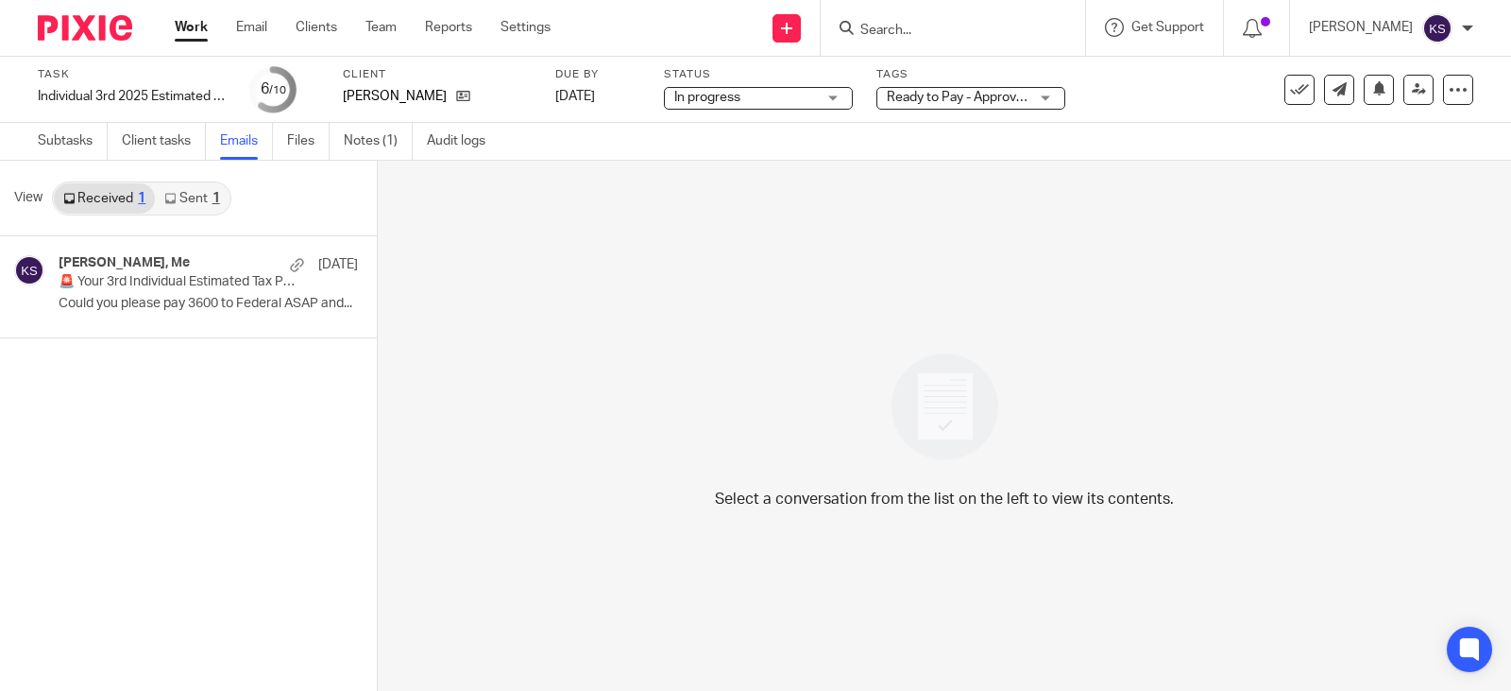
click at [118, 196] on link "Received 1" at bounding box center [104, 198] width 101 height 30
click at [170, 284] on p "🚨 Your 3rd Individual Estimated Tax Payments are due soon! ACTION NEEDED" at bounding box center [156, 282] width 195 height 16
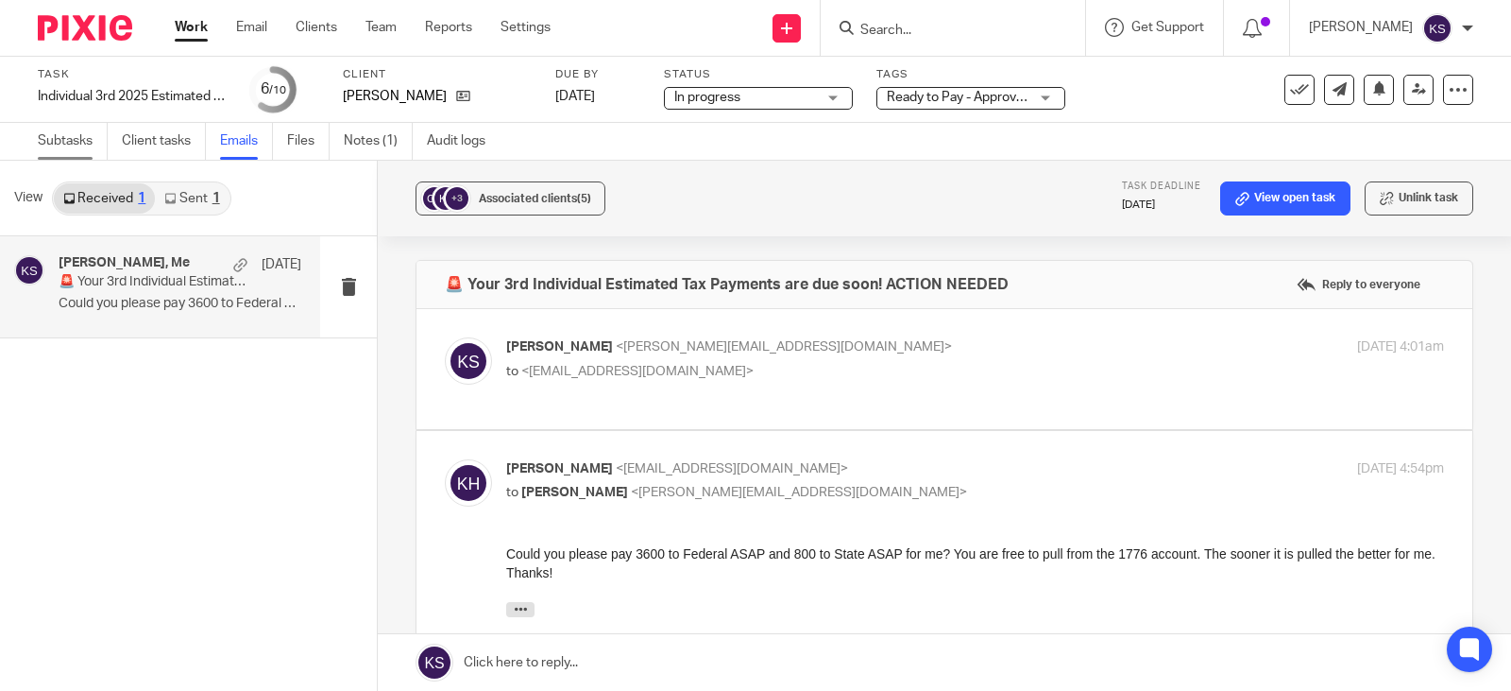
click at [65, 140] on link "Subtasks" at bounding box center [73, 141] width 70 height 37
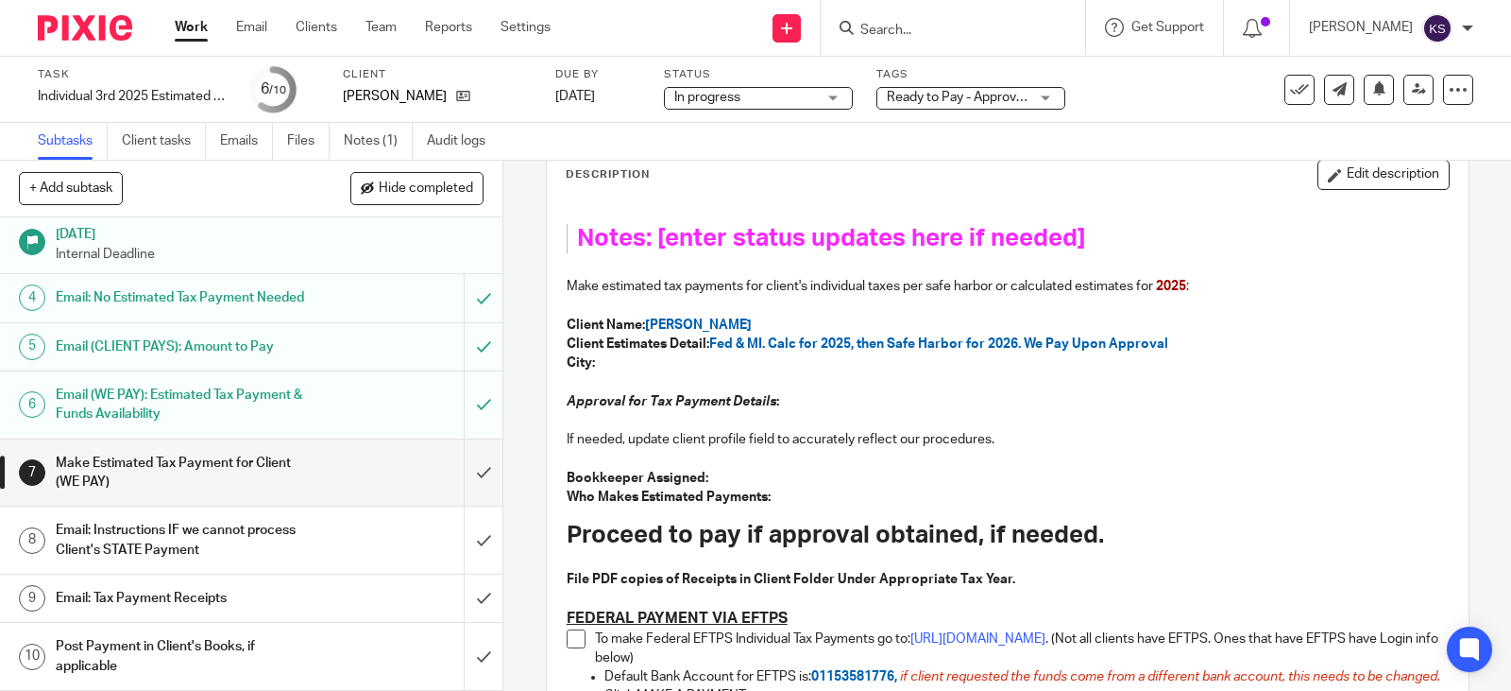
scroll to position [378, 0]
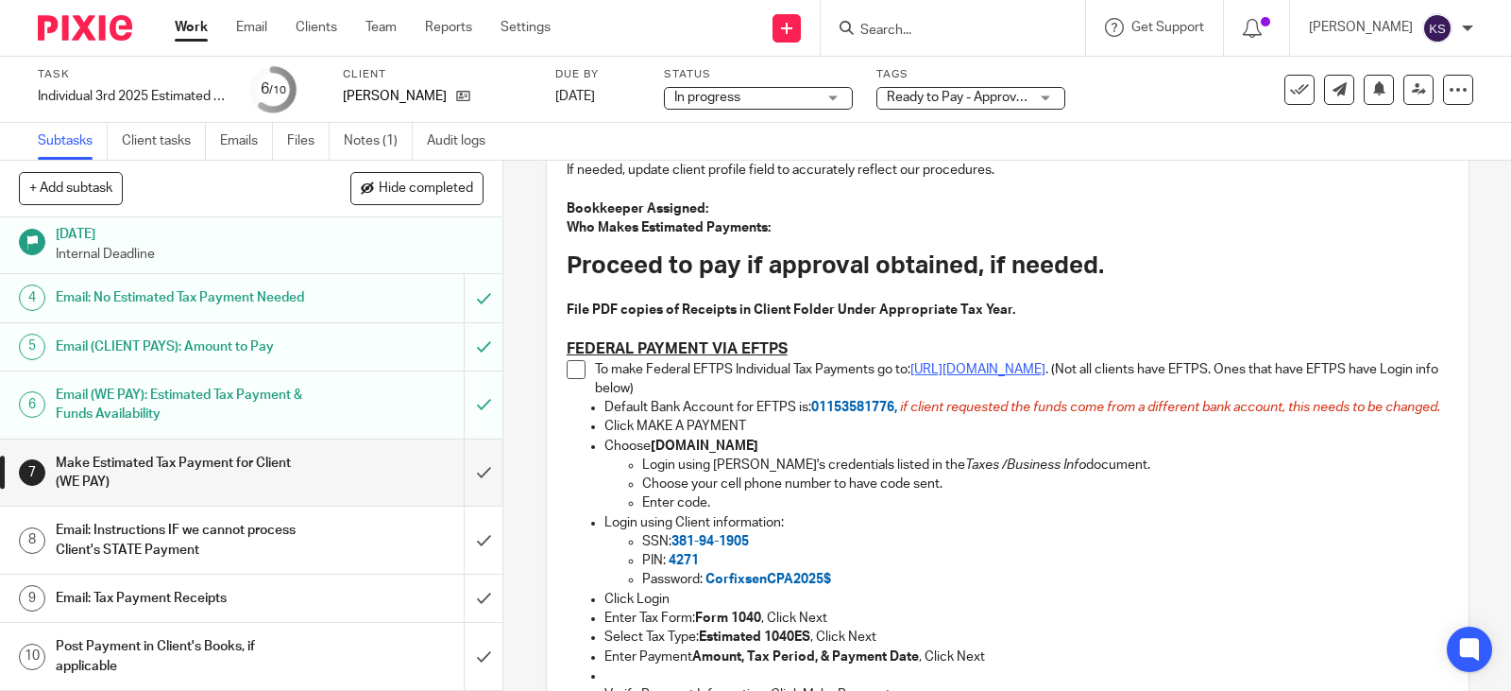
click at [961, 367] on link "https://www.eftps.gov/eftps/" at bounding box center [978, 369] width 135 height 13
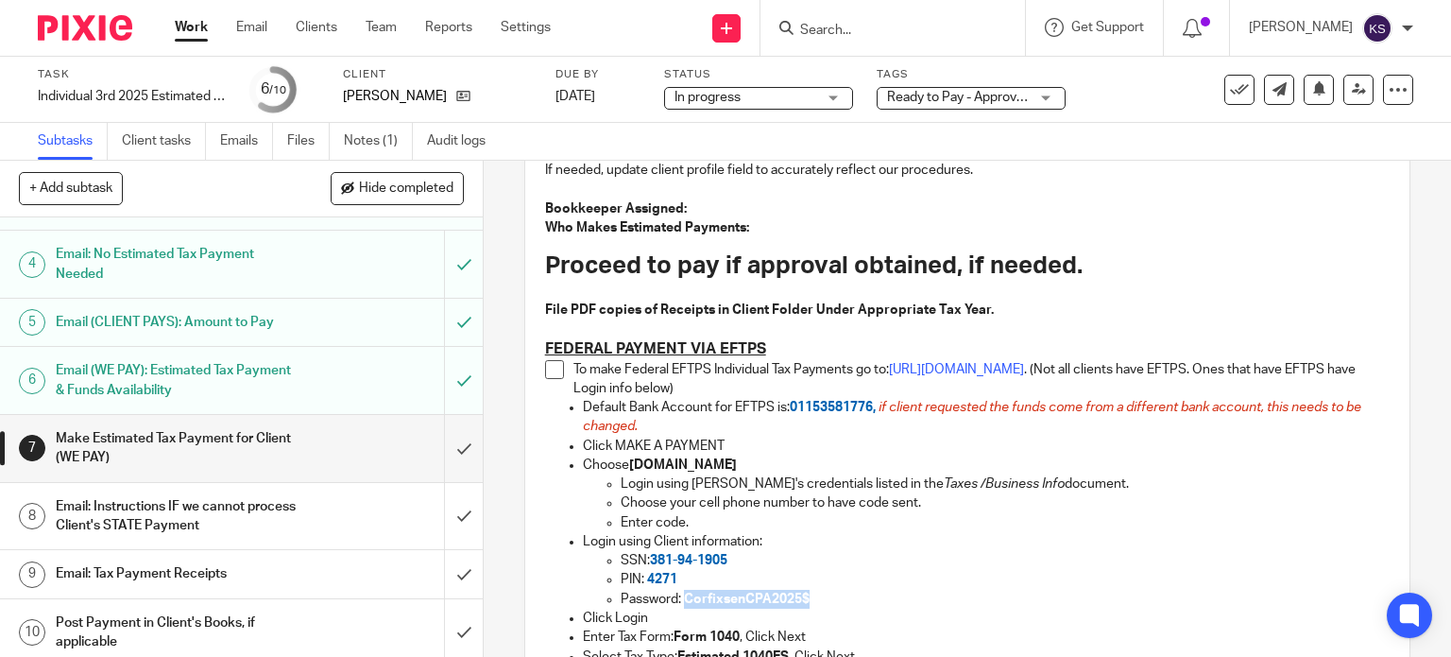
drag, startPoint x: 803, startPoint y: 595, endPoint x: 680, endPoint y: 596, distance: 122.8
click at [684, 596] on span "CorfixsenCPA2025$" at bounding box center [747, 598] width 126 height 13
copy span "CorfixsenCPA2025$"
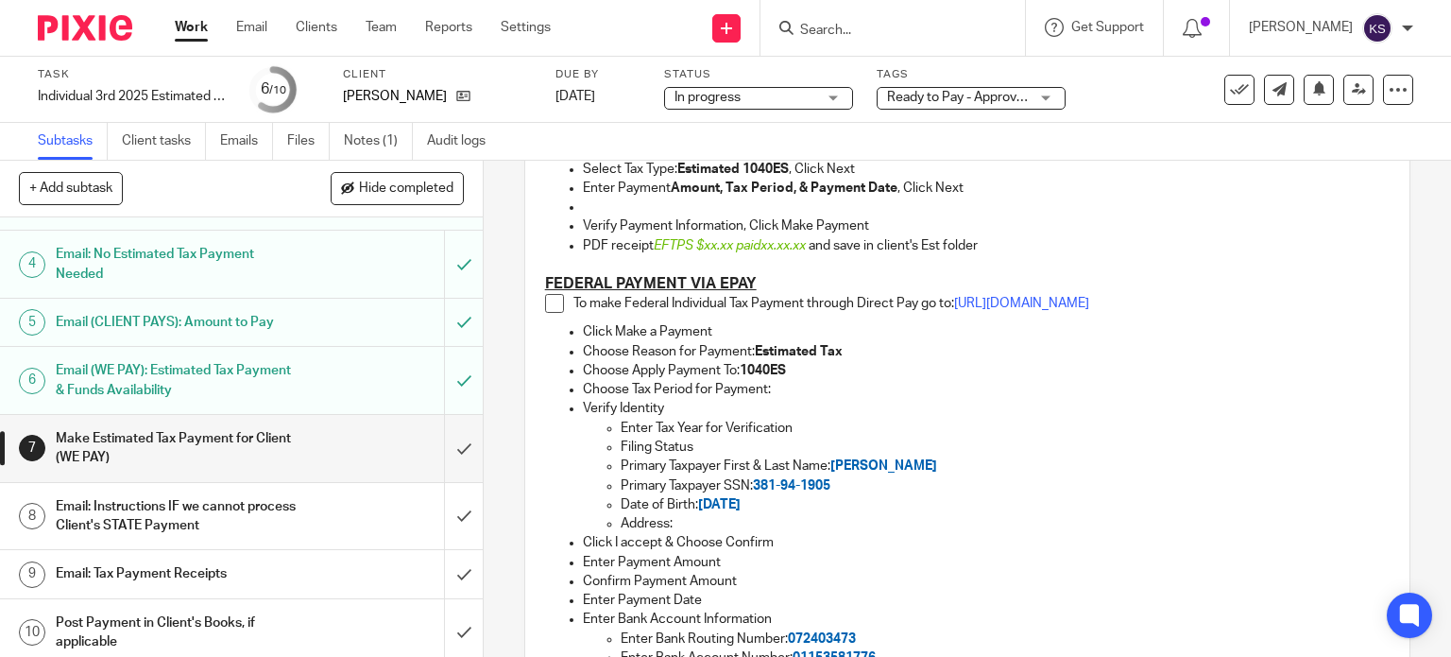
scroll to position [850, 0]
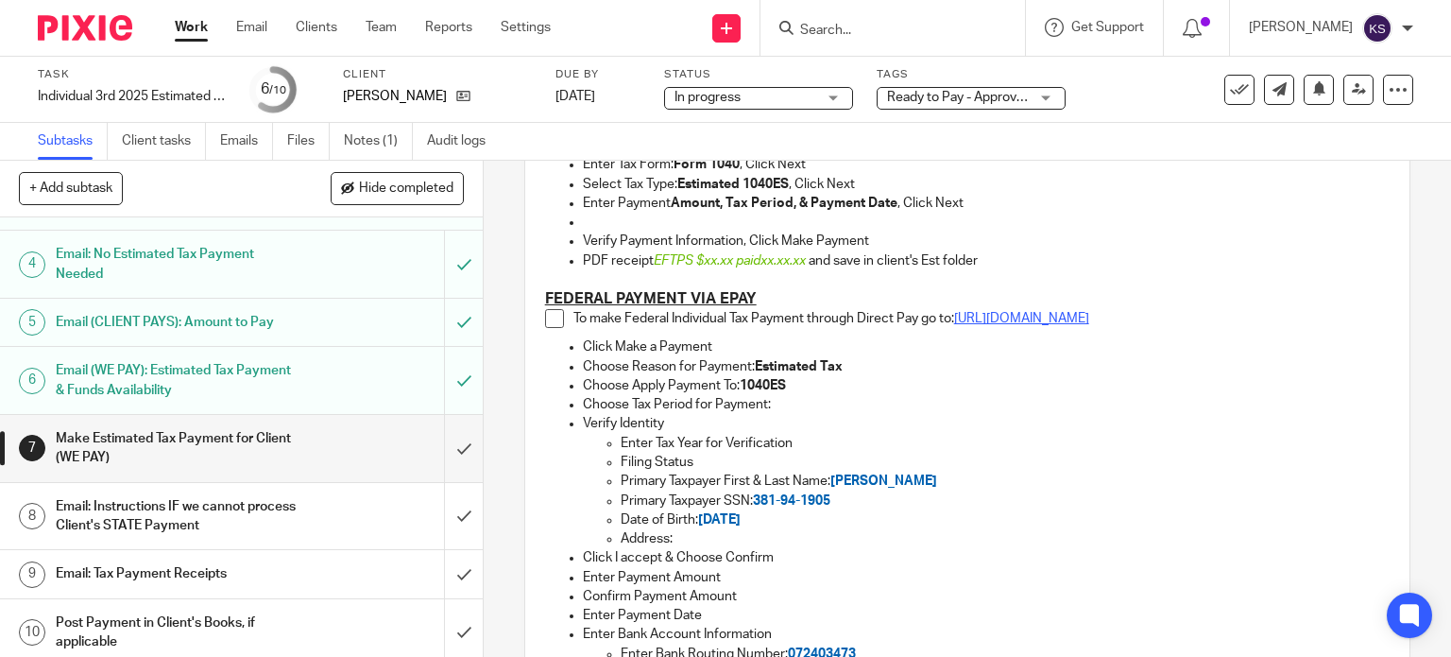
click at [1055, 316] on link "https://www.irs.gov/payments/direct-pay" at bounding box center [1021, 318] width 135 height 13
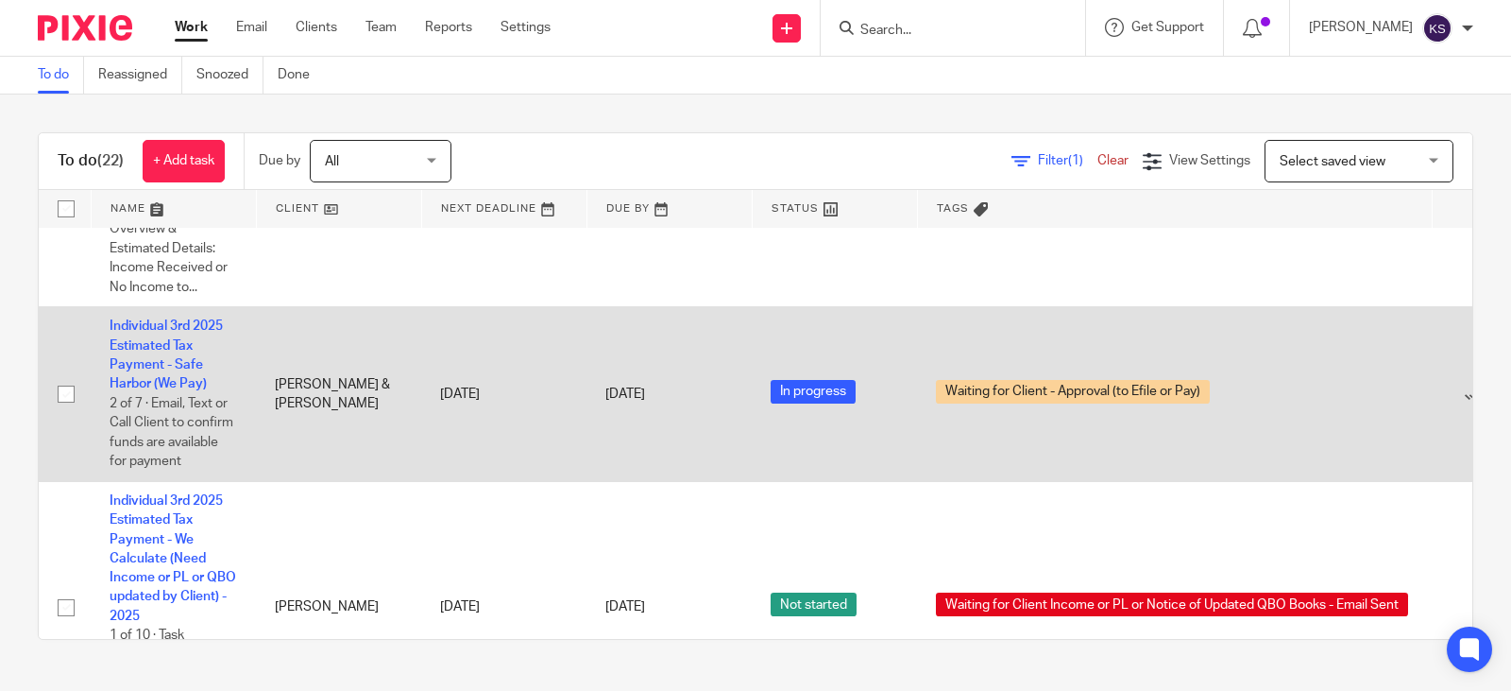
scroll to position [1795, 0]
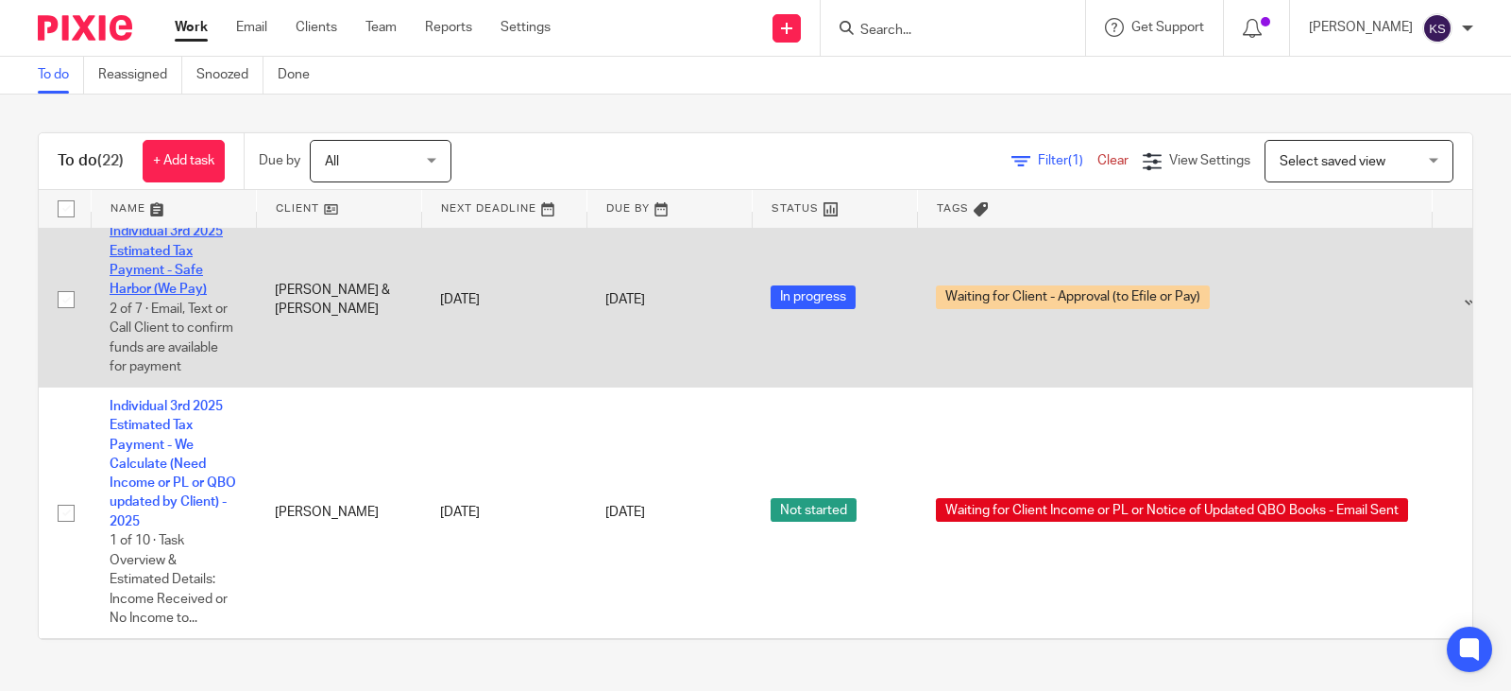
click at [156, 230] on link "Individual 3rd 2025 Estimated Tax Payment - Safe Harbor (We Pay)" at bounding box center [166, 260] width 113 height 71
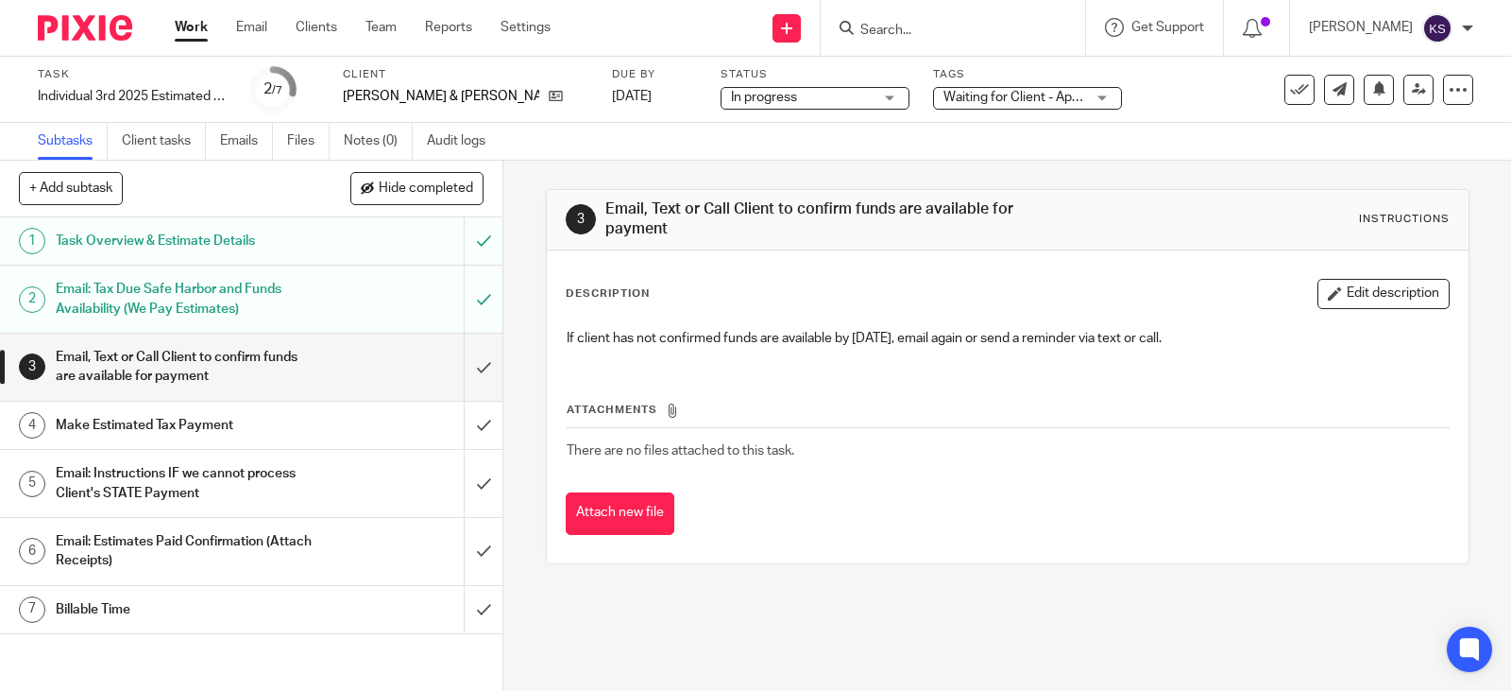
click at [192, 357] on h1 "Email, Text or Call Client to confirm funds are available for payment" at bounding box center [186, 367] width 260 height 48
click at [149, 284] on h1 "Email: Tax Due Safe Harbor and Funds Availability (We Pay Estimates)" at bounding box center [186, 299] width 260 height 48
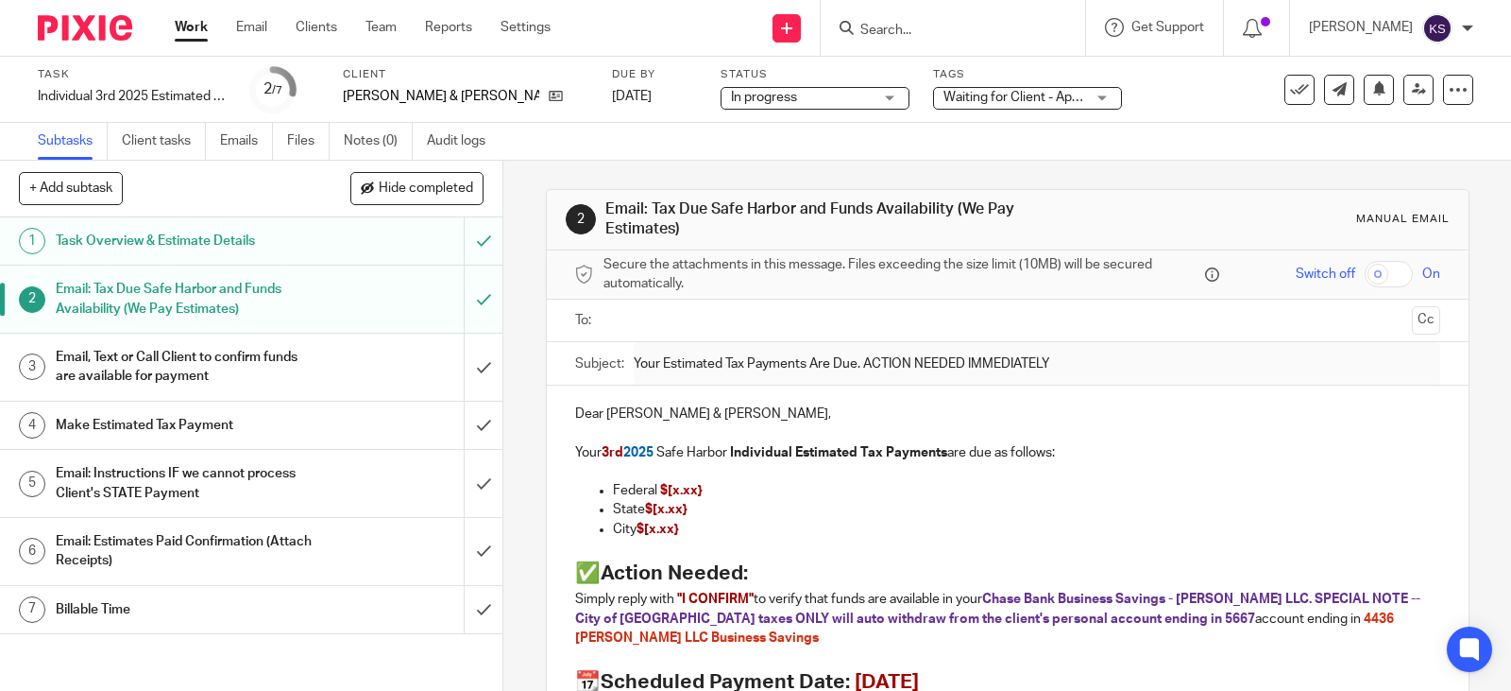
click at [186, 22] on link "Work" at bounding box center [191, 27] width 33 height 19
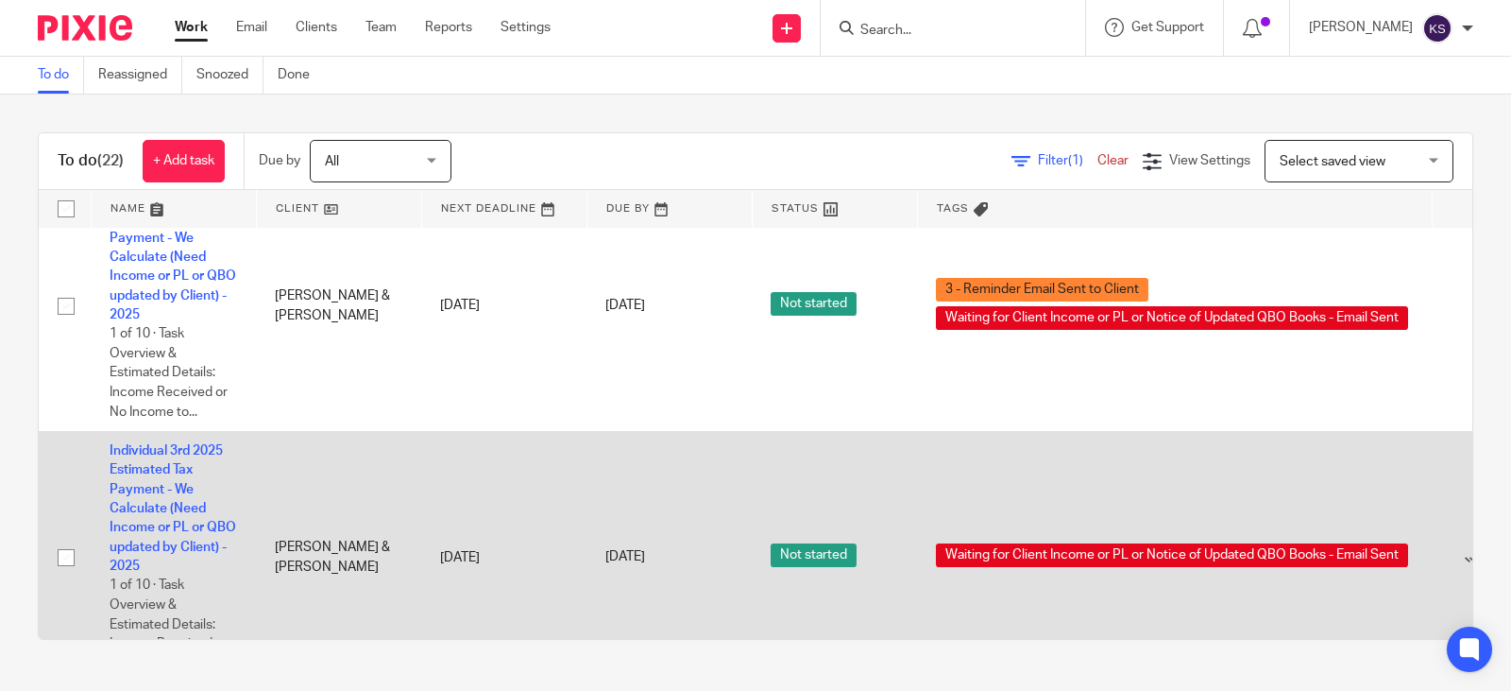
scroll to position [979, 0]
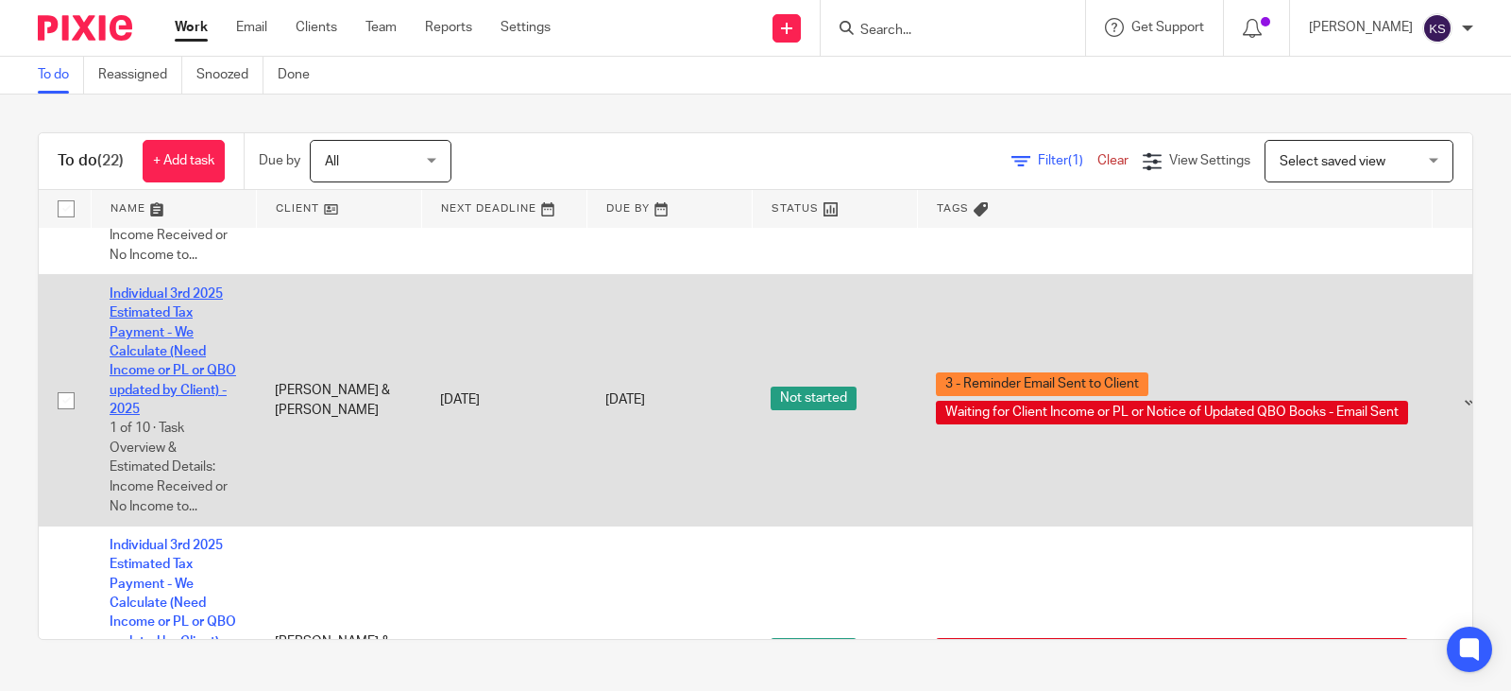
click at [172, 298] on link "Individual 3rd 2025 Estimated Tax Payment - We Calculate (Need Income or PL or …" at bounding box center [173, 351] width 127 height 128
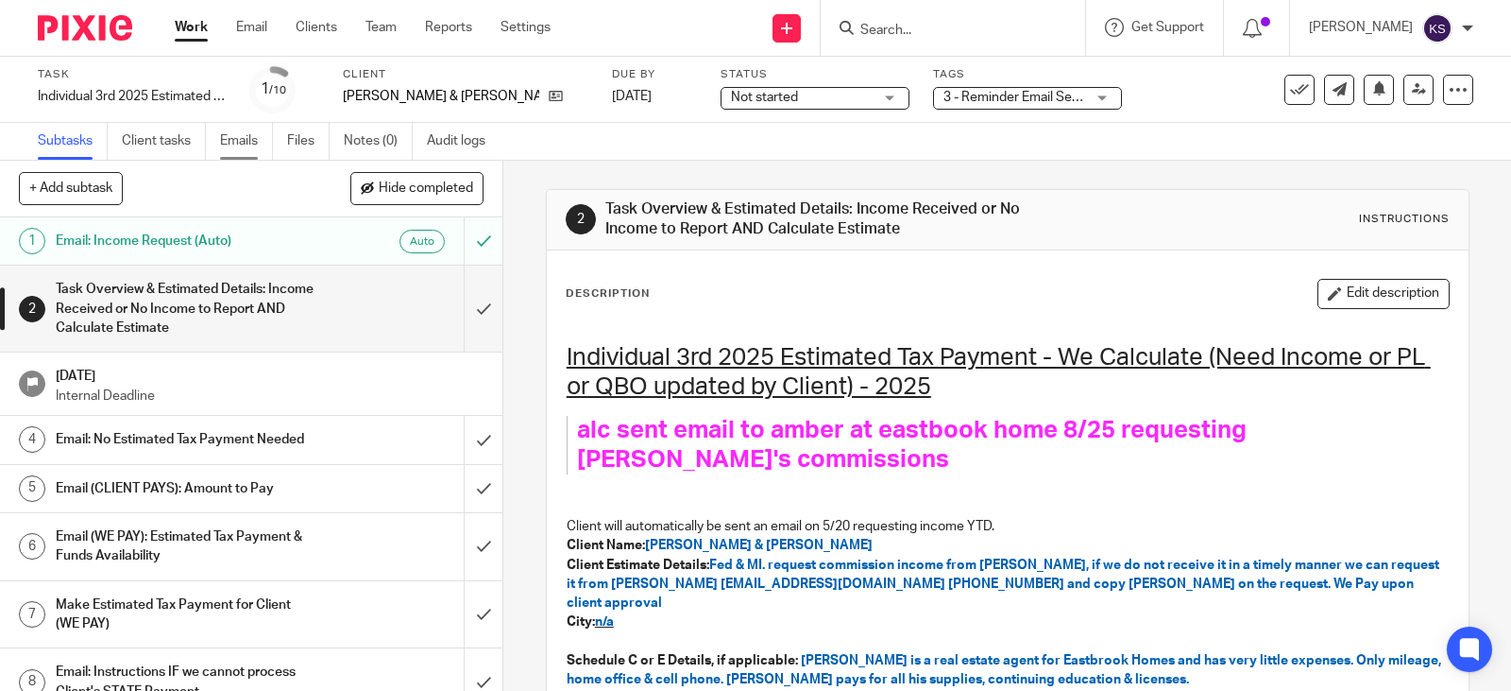
click at [240, 135] on link "Emails" at bounding box center [246, 141] width 53 height 37
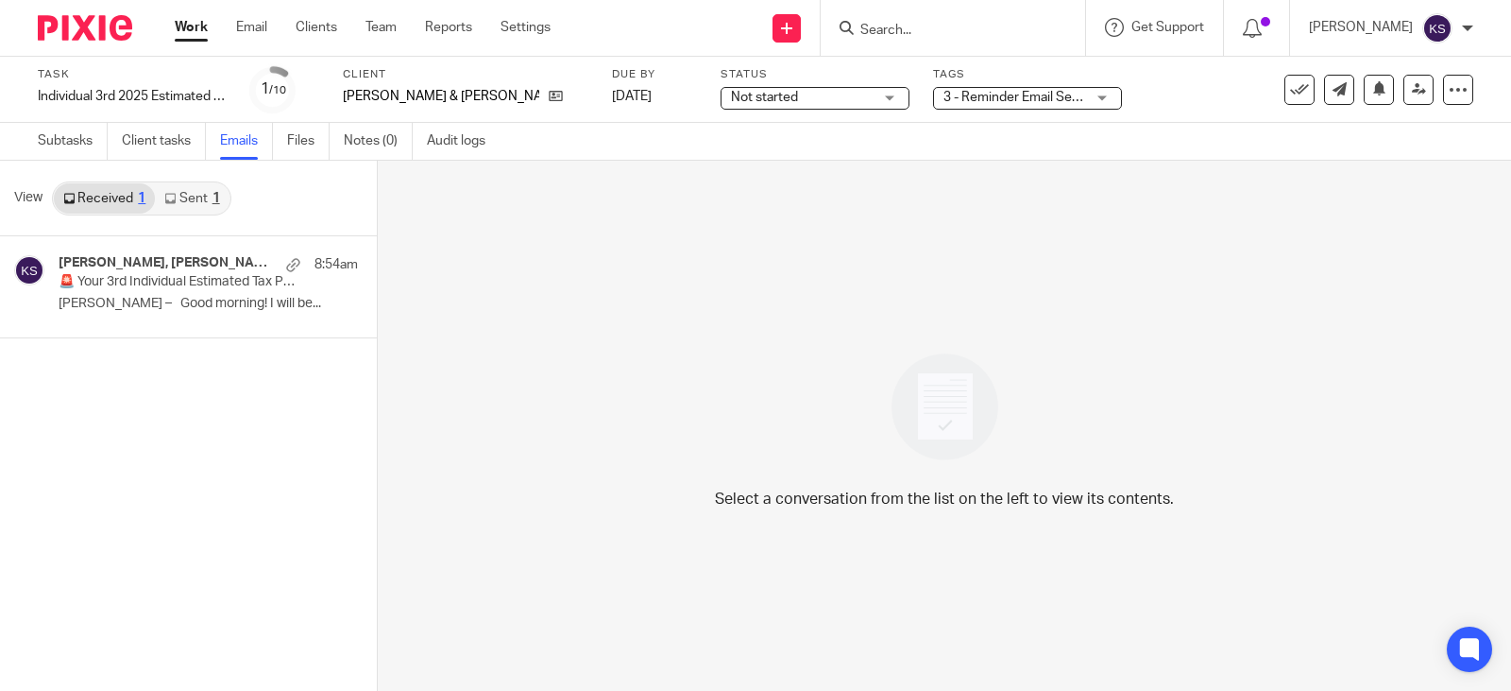
click at [193, 190] on link "Sent 1" at bounding box center [192, 198] width 74 height 30
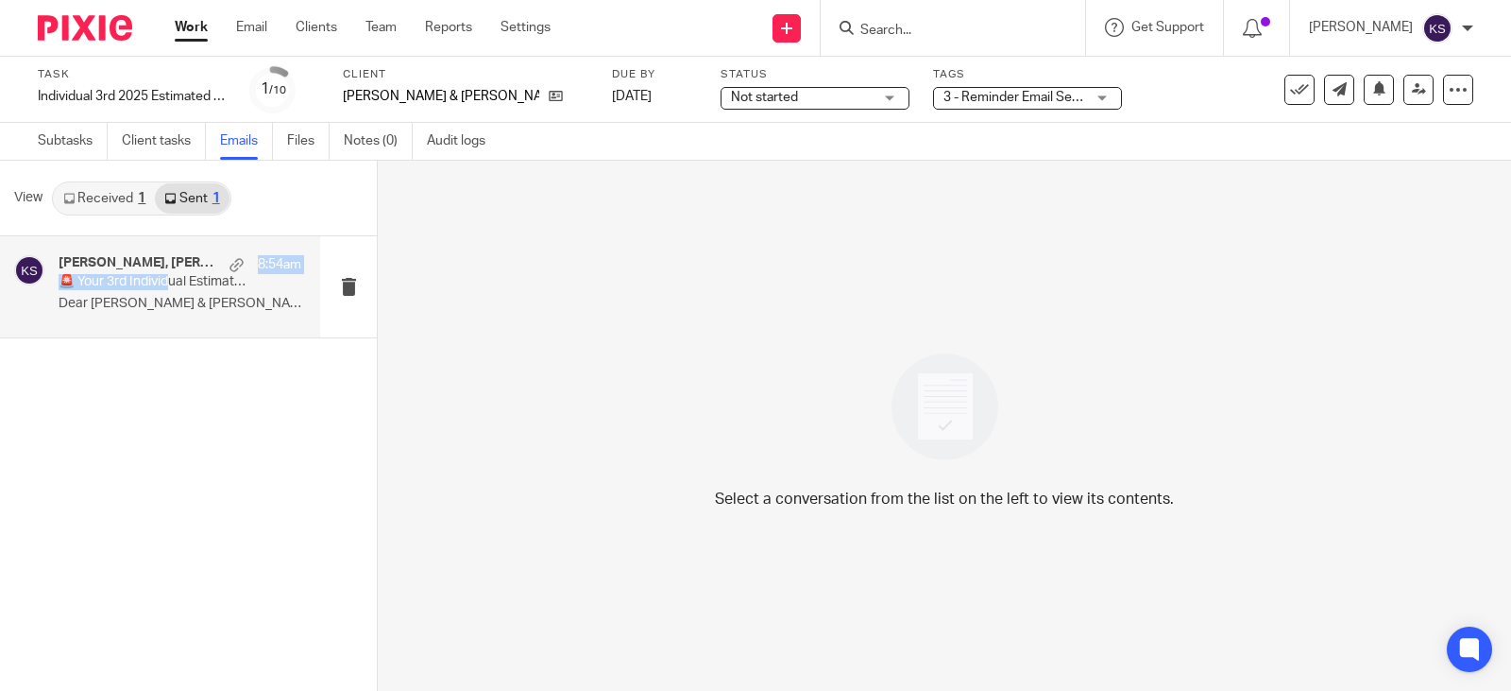
click at [172, 273] on div "[PERSON_NAME], [PERSON_NAME], Me 8:54am 🚨 Your 3rd Individual Estimated Tax Pay…" at bounding box center [180, 286] width 243 height 63
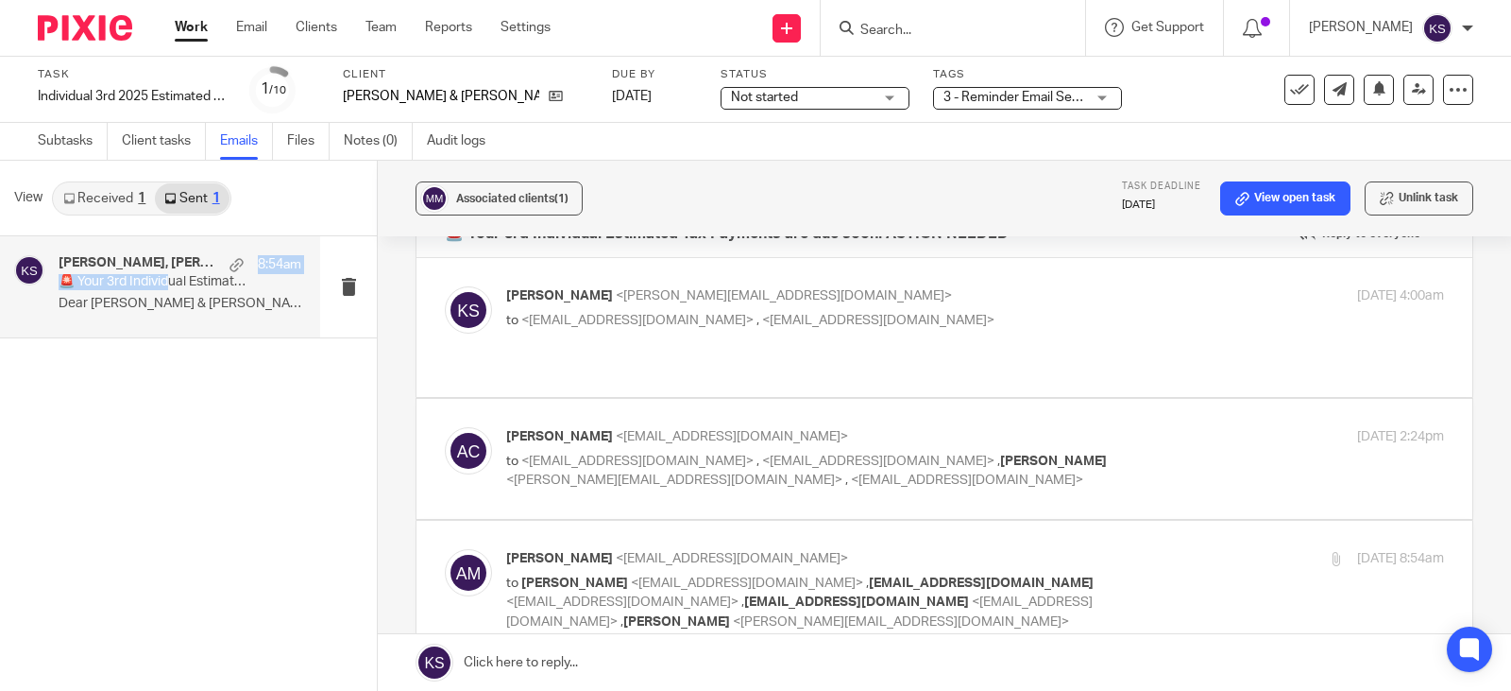
scroll to position [189, 0]
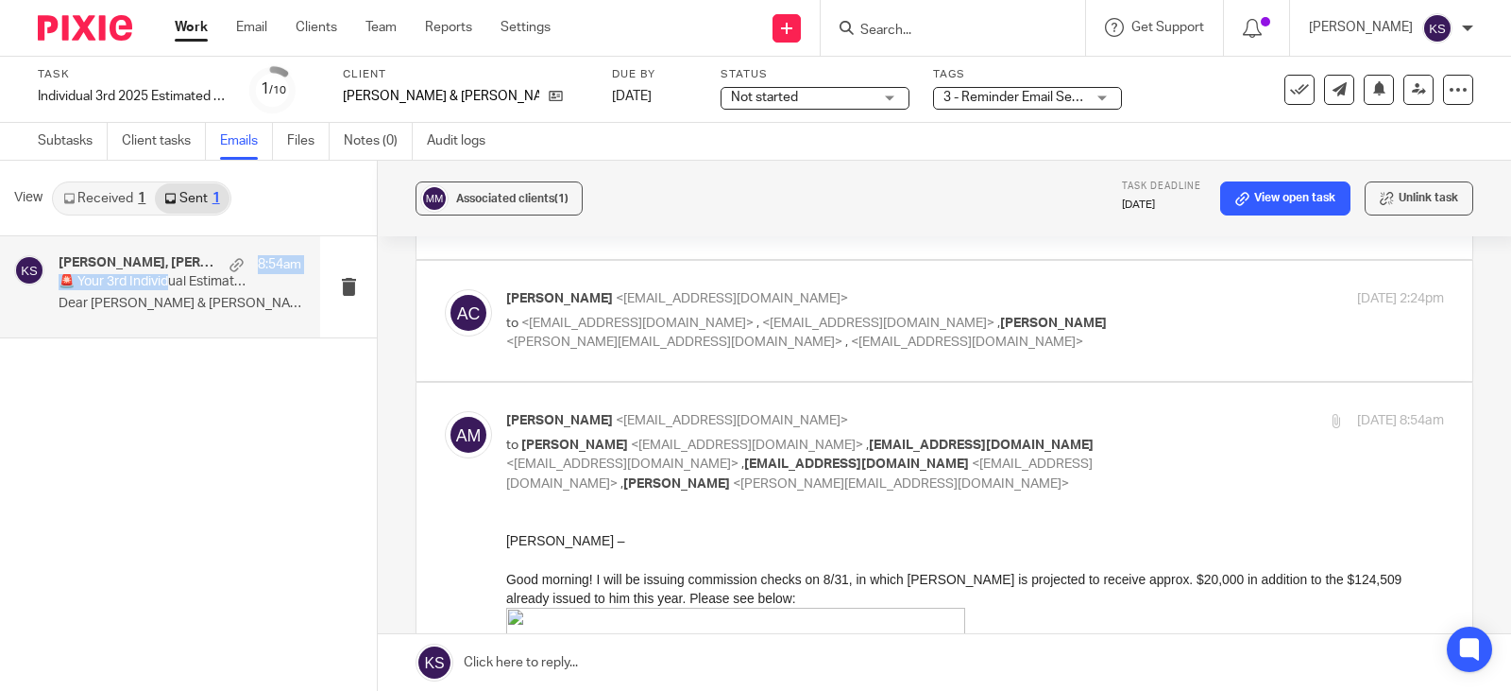
click at [103, 196] on link "Received 1" at bounding box center [104, 198] width 101 height 30
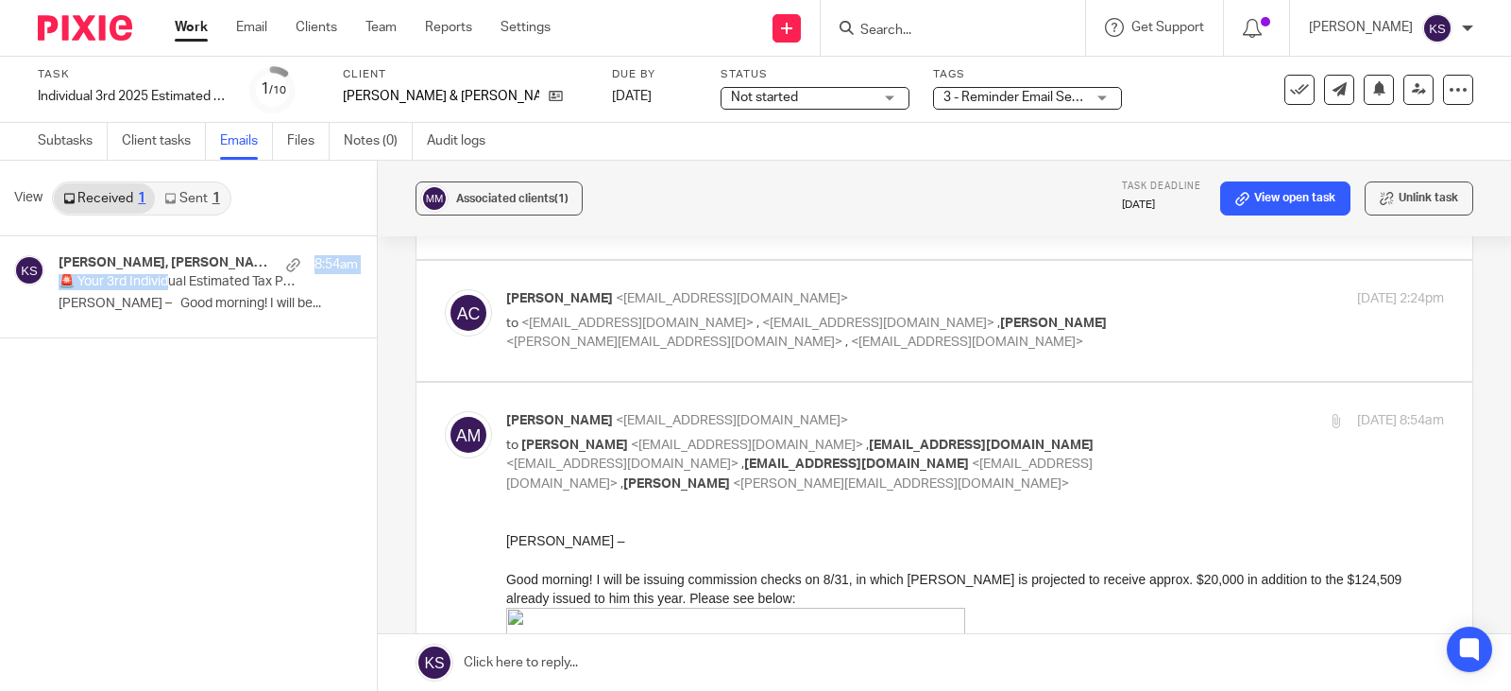
click at [192, 27] on link "Work" at bounding box center [191, 27] width 33 height 19
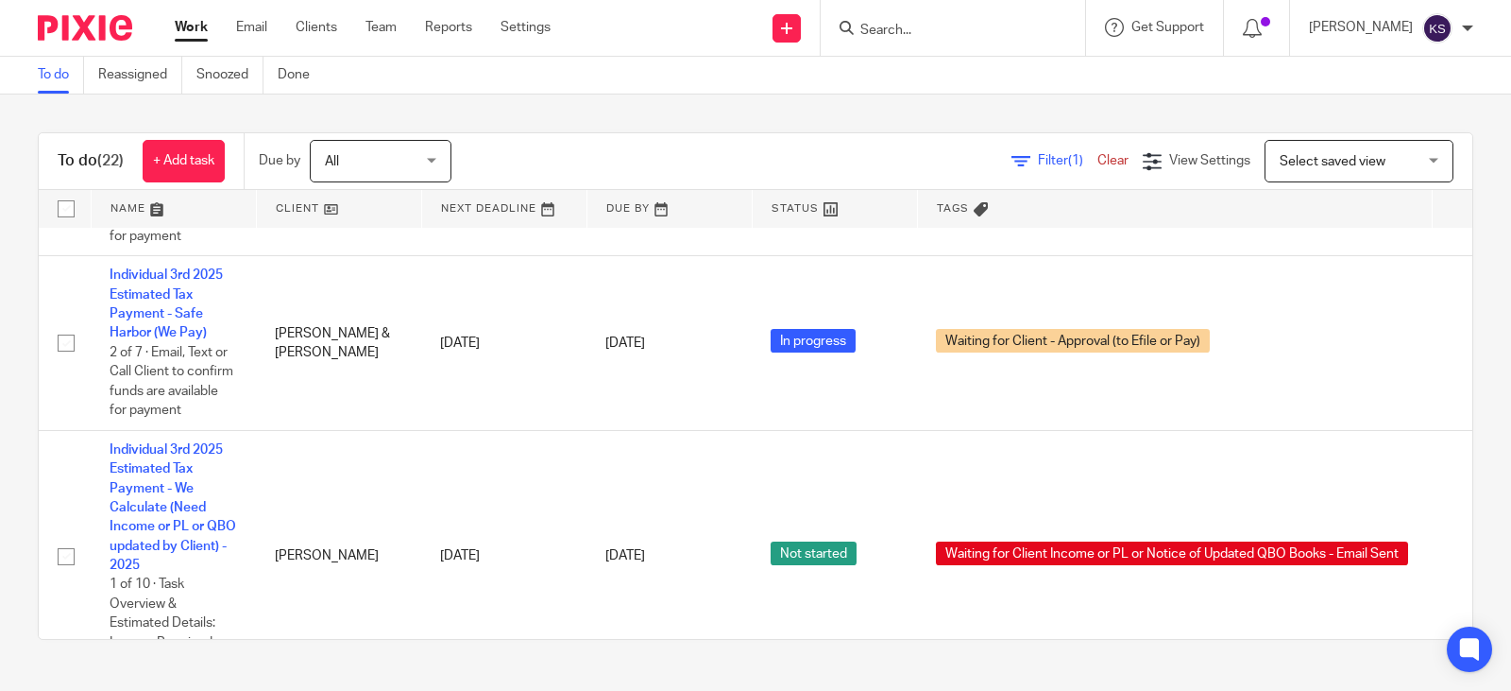
scroll to position [3435, 0]
